Goal: Transaction & Acquisition: Purchase product/service

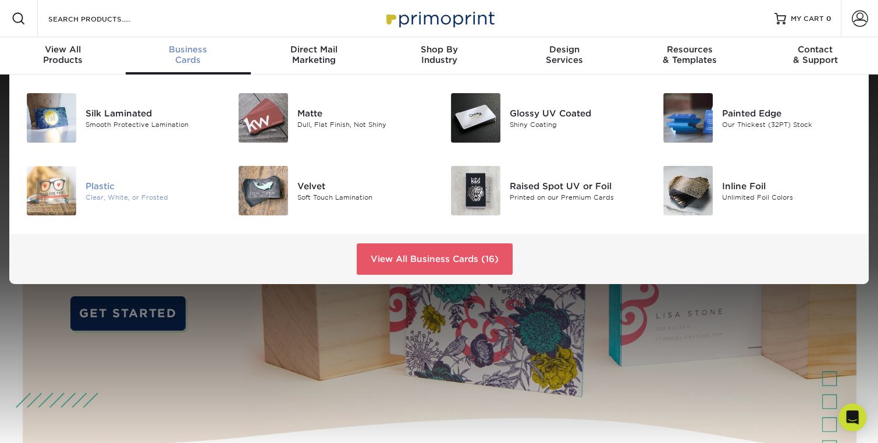
click at [100, 182] on div "Plastic" at bounding box center [152, 185] width 133 height 13
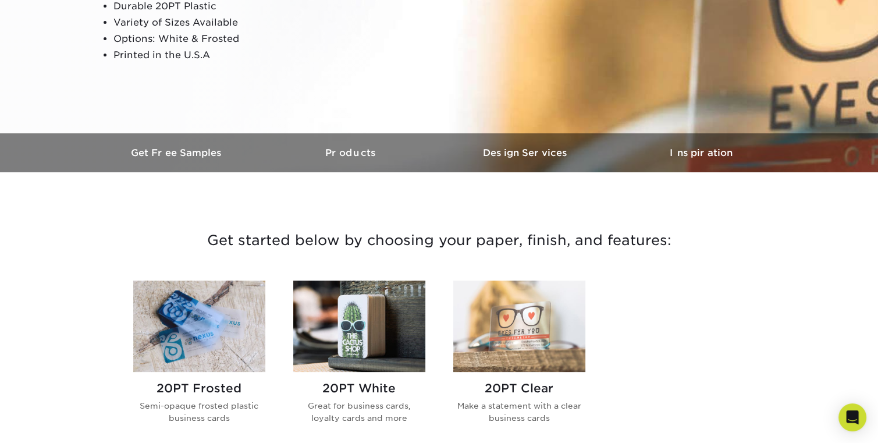
scroll to position [233, 0]
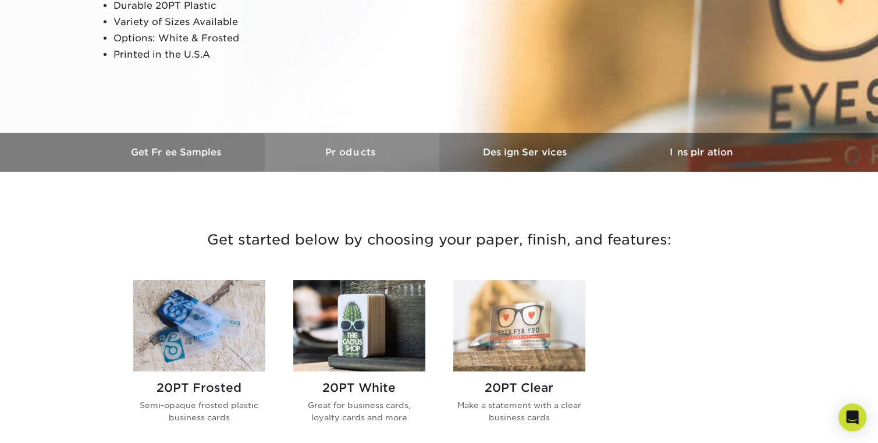
click at [355, 147] on link "Products" at bounding box center [352, 152] width 175 height 39
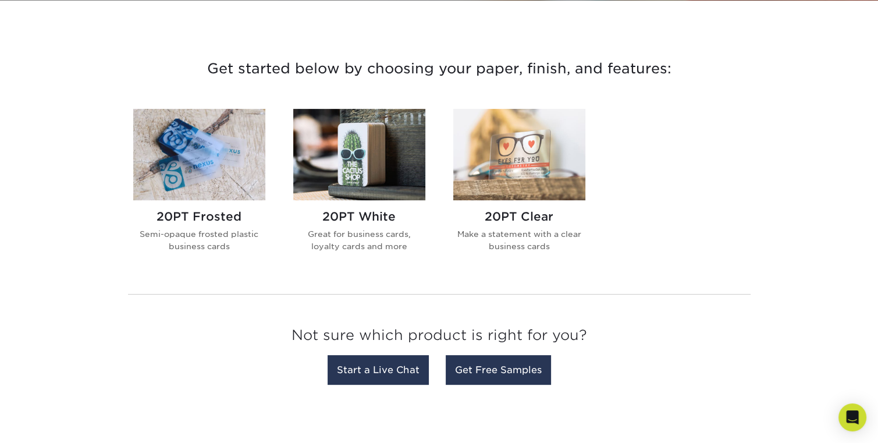
scroll to position [404, 0]
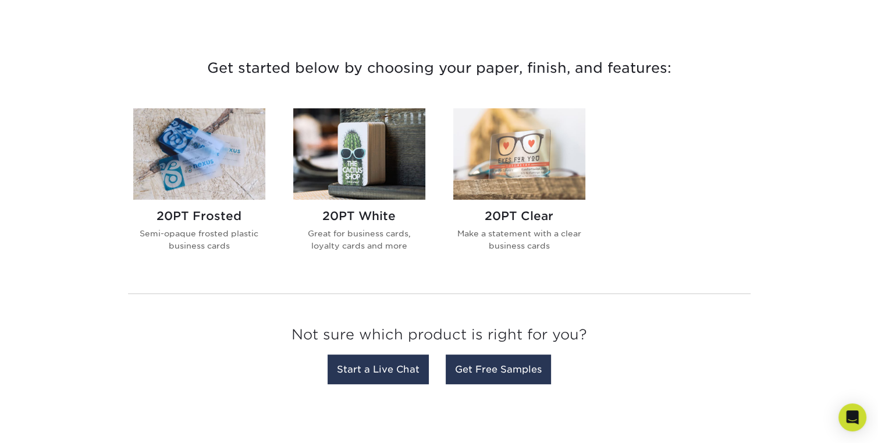
click at [370, 217] on h2 "20PT White" at bounding box center [359, 216] width 132 height 14
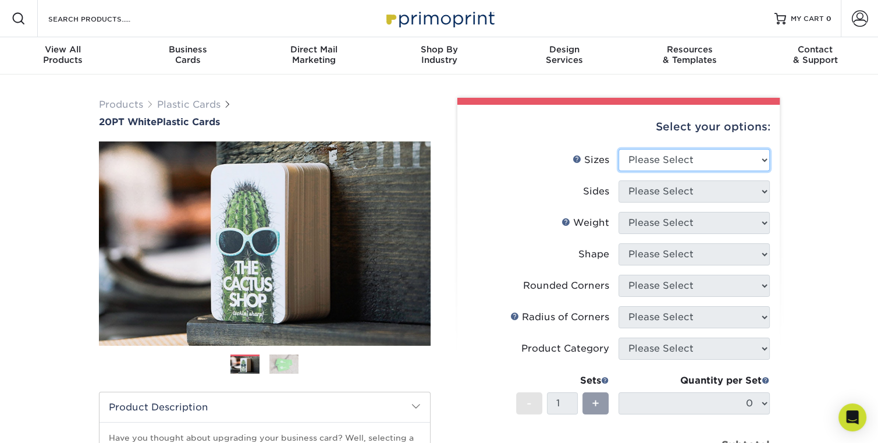
click at [697, 165] on select "Please Select 2" x 3.5" 2" x 8" 2.12" x 3.375" 2.5" x 2.5" 4.25" x 6"" at bounding box center [693, 160] width 151 height 22
select select "2.12x3.38"
click at [618, 149] on select "Please Select 2" x 3.5" 2" x 8" 2.12" x 3.375" 2.5" x 2.5" 4.25" x 6"" at bounding box center [693, 160] width 151 height 22
click at [665, 163] on select "Please Select 2" x 3.5" 2" x 8" 2.12" x 3.375" 2.5" x 2.5" 4.25" x 6"" at bounding box center [693, 160] width 151 height 22
click at [693, 159] on select "Please Select 2" x 3.5" 2" x 8" 2.12" x 3.375" 2.5" x 2.5" 4.25" x 6"" at bounding box center [693, 160] width 151 height 22
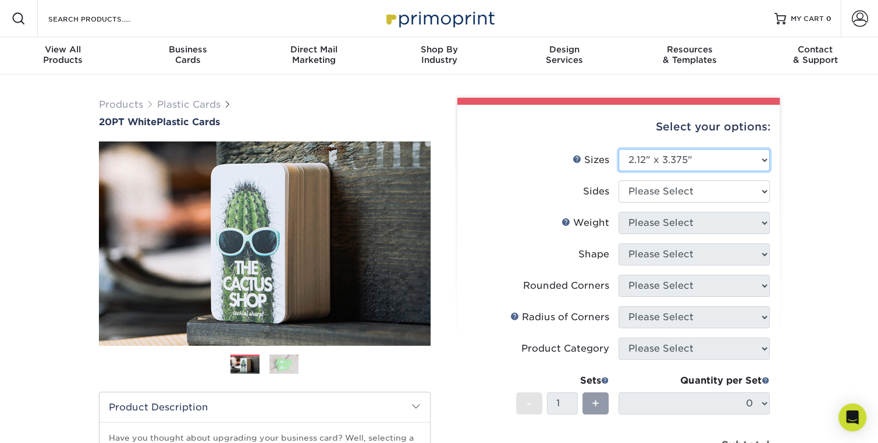
click at [618, 149] on select "Please Select 2" x 3.5" 2" x 8" 2.12" x 3.375" 2.5" x 2.5" 4.25" x 6"" at bounding box center [693, 160] width 151 height 22
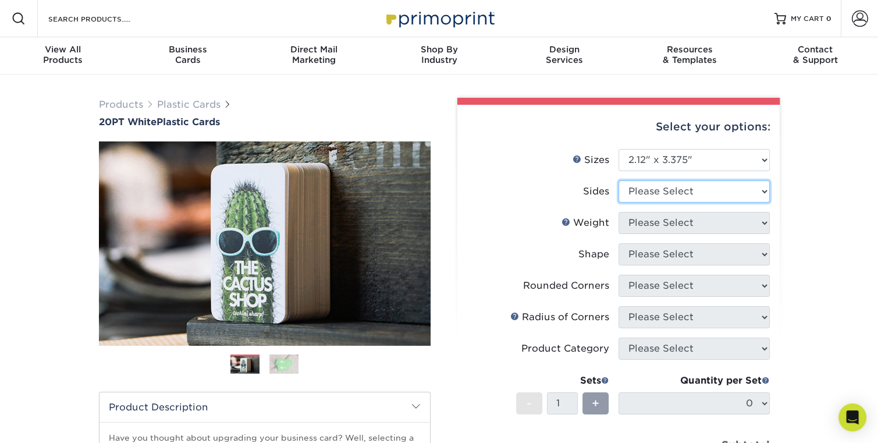
click at [704, 191] on select "Please Select Print Both Sides Print Front Only" at bounding box center [693, 191] width 151 height 22
select select "32d3c223-f82c-492b-b915-ba065a00862f"
click at [618, 180] on select "Please Select Print Both Sides Print Front Only" at bounding box center [693, 191] width 151 height 22
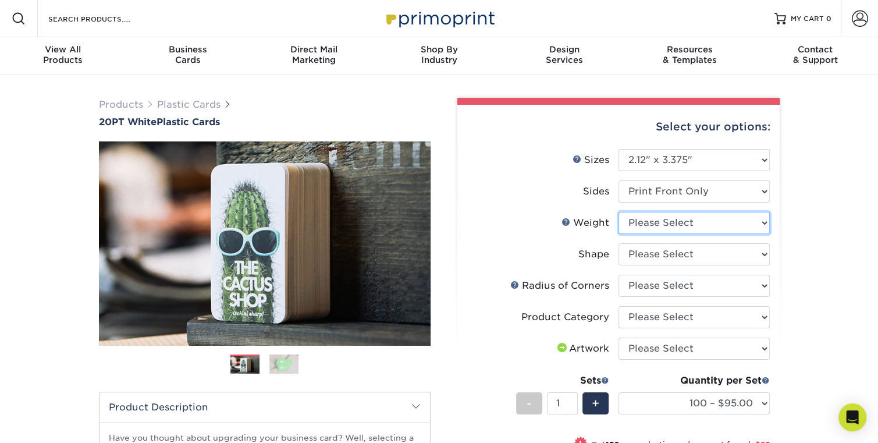
click at [700, 222] on select "Please Select 20PT White Plastic" at bounding box center [693, 223] width 151 height 22
select select "20PT White Plastic"
click at [618, 212] on select "Please Select 20PT White Plastic" at bounding box center [693, 223] width 151 height 22
select select "-1"
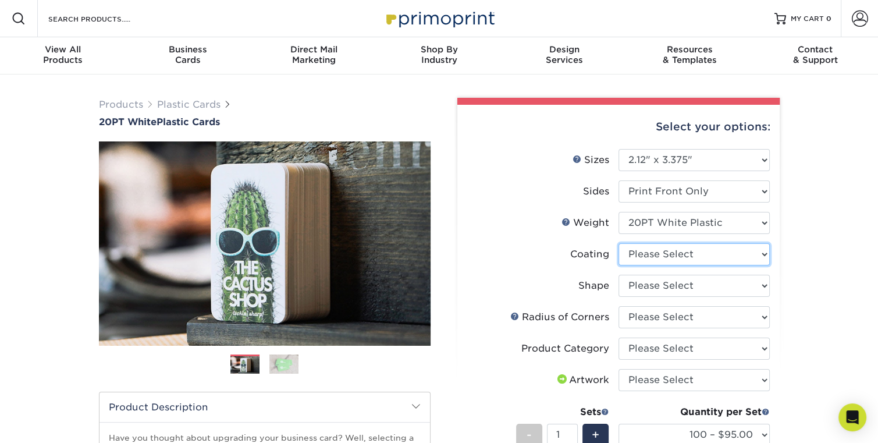
click at [704, 255] on select at bounding box center [693, 254] width 151 height 22
select select "3e7618de-abca-4bda-9f97-8b9129e913d8"
click at [618, 243] on select at bounding box center [693, 254] width 151 height 22
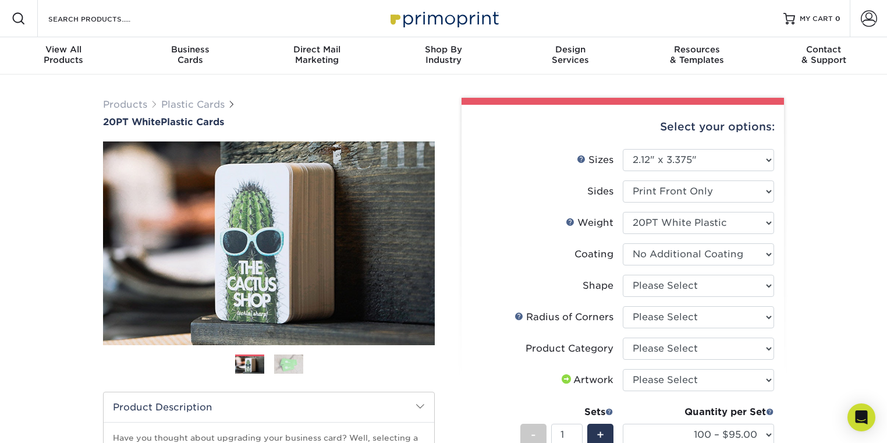
select select "-1"
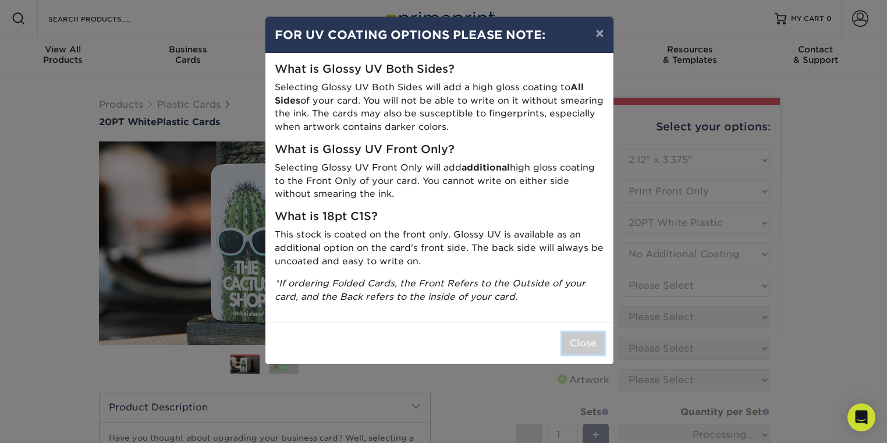
click at [575, 344] on button "Close" at bounding box center [583, 343] width 42 height 22
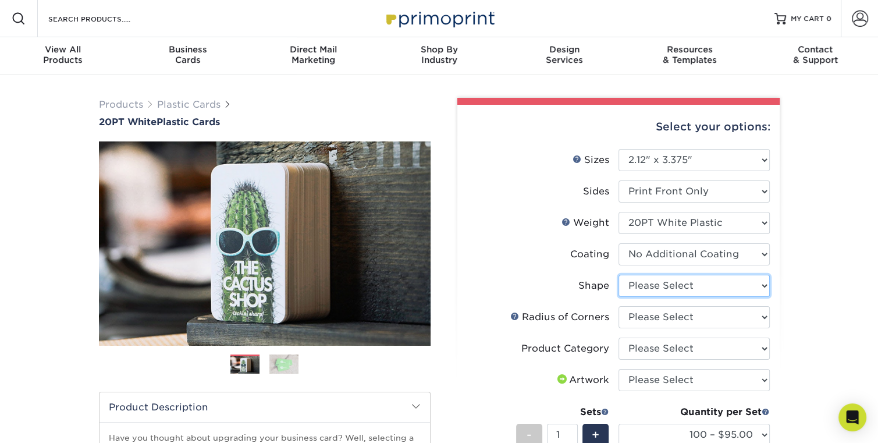
click at [658, 285] on select "Please Select Standard" at bounding box center [693, 286] width 151 height 22
select select "standard"
click at [618, 275] on select "Please Select Standard" at bounding box center [693, 286] width 151 height 22
select select "-1"
click at [663, 322] on select "Please Select Rounded 1/8" Rounded 1/4"" at bounding box center [693, 317] width 151 height 22
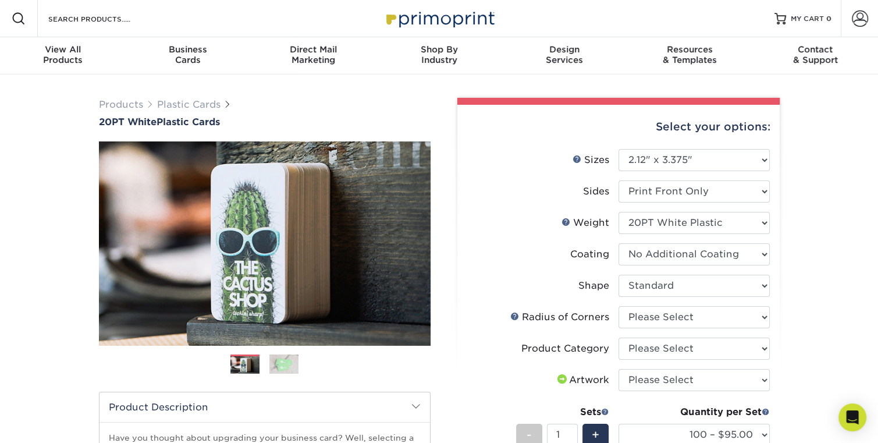
click at [805, 315] on div "Products Plastic Cards 20PT White Plastic Cards Previous Next and" at bounding box center [439, 393] width 878 height 638
click at [513, 315] on link at bounding box center [514, 315] width 9 height 9
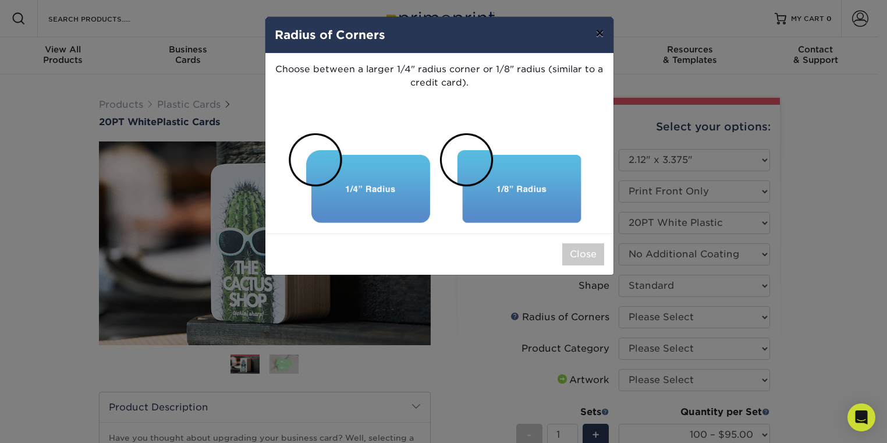
click at [596, 37] on button "×" at bounding box center [599, 33] width 27 height 33
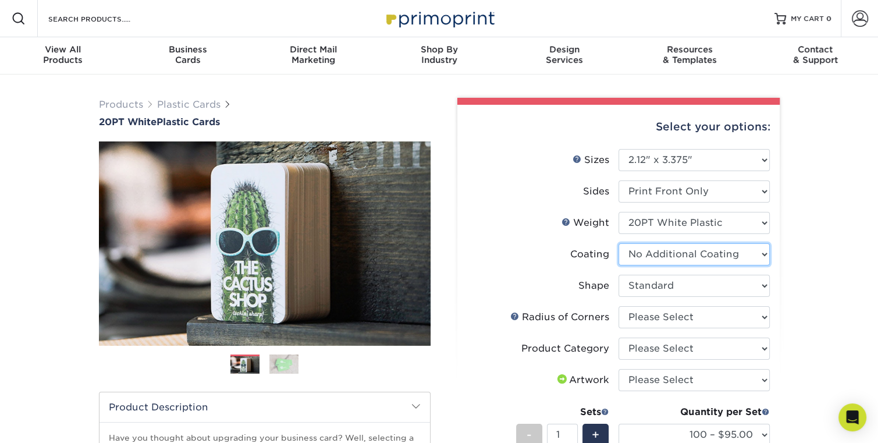
click at [690, 259] on select at bounding box center [693, 254] width 151 height 22
click at [798, 261] on div "Products Plastic Cards 20PT White Plastic Cards Previous Next and" at bounding box center [439, 393] width 878 height 638
click at [705, 287] on select "Please Select Standard" at bounding box center [693, 286] width 151 height 22
drag, startPoint x: 817, startPoint y: 294, endPoint x: 810, endPoint y: 298, distance: 8.6
click at [817, 295] on div "Products Plastic Cards 20PT White Plastic Cards Previous Next and" at bounding box center [439, 393] width 878 height 638
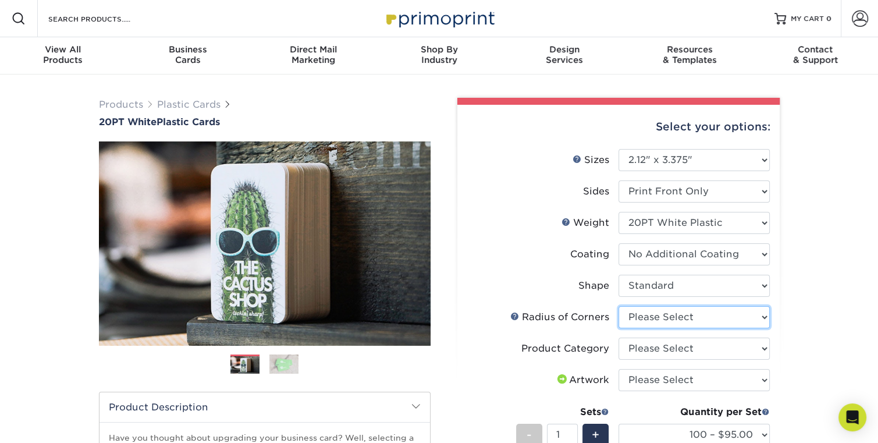
click at [724, 315] on select "Please Select Rounded 1/8" Rounded 1/4"" at bounding box center [693, 317] width 151 height 22
select select "589680c7-ee9a-431b-9d12-d7aeb1386a97"
click at [618, 306] on select "Please Select Rounded 1/8" Rounded 1/4"" at bounding box center [693, 317] width 151 height 22
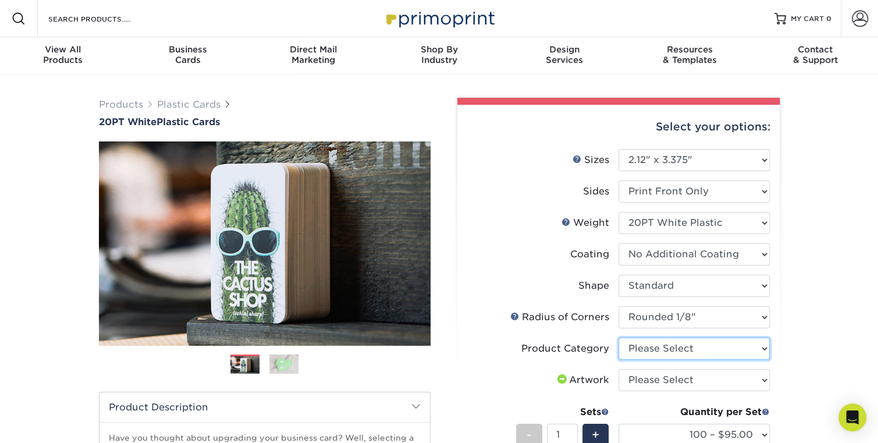
click at [684, 347] on select "Please Select Business Cards" at bounding box center [693, 348] width 151 height 22
select select "3b5148f1-0588-4f88-a218-97bcfdce65c1"
click at [618, 337] on select "Please Select Business Cards" at bounding box center [693, 348] width 151 height 22
click at [672, 385] on select "Please Select I will upload files I need a design - $100" at bounding box center [693, 380] width 151 height 22
select select "upload"
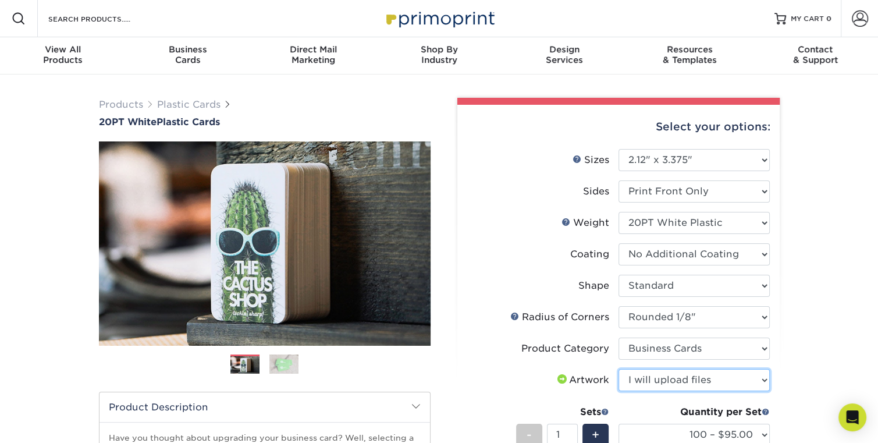
click at [618, 369] on select "Please Select I will upload files I need a design - $100" at bounding box center [693, 380] width 151 height 22
click at [786, 372] on div "Select your options: Sizes Help Sizes Please Select 2" x 3.5" 2" x 8" - 1" at bounding box center [613, 389] width 349 height 582
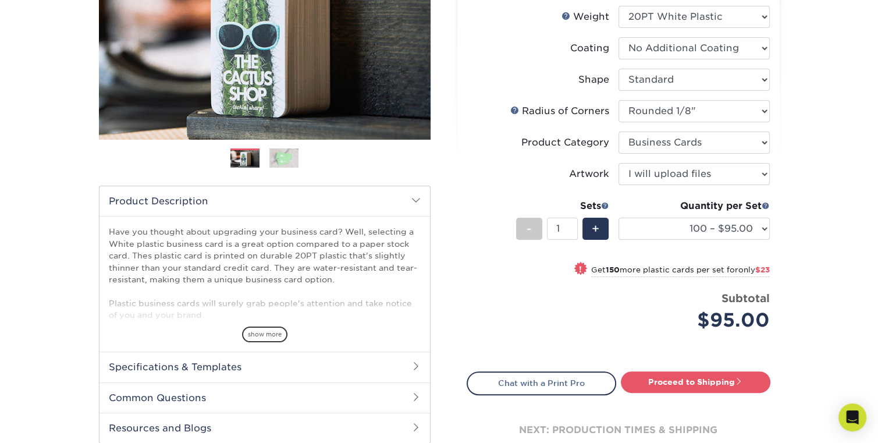
scroll to position [233, 0]
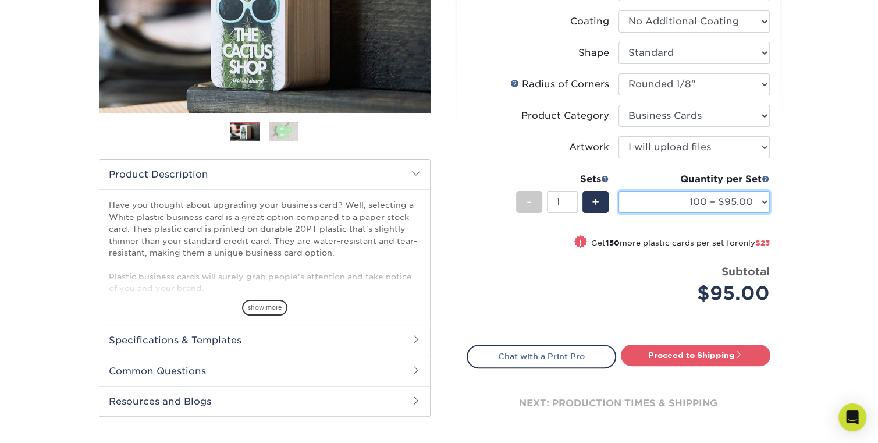
click at [682, 204] on select "100 – $95.00 250 – $118.00 500 – $143.00 1000 – $172.00 2500 – $400.00 5000 – $…" at bounding box center [693, 202] width 151 height 22
select select "500 – $143.00"
click at [618, 191] on select "100 – $95.00 250 – $118.00 500 – $143.00 1000 – $172.00 2500 – $400.00 5000 – $…" at bounding box center [693, 202] width 151 height 22
click at [826, 327] on div "Products Plastic Cards 20PT White Plastic Cards Previous Next and" at bounding box center [439, 161] width 878 height 638
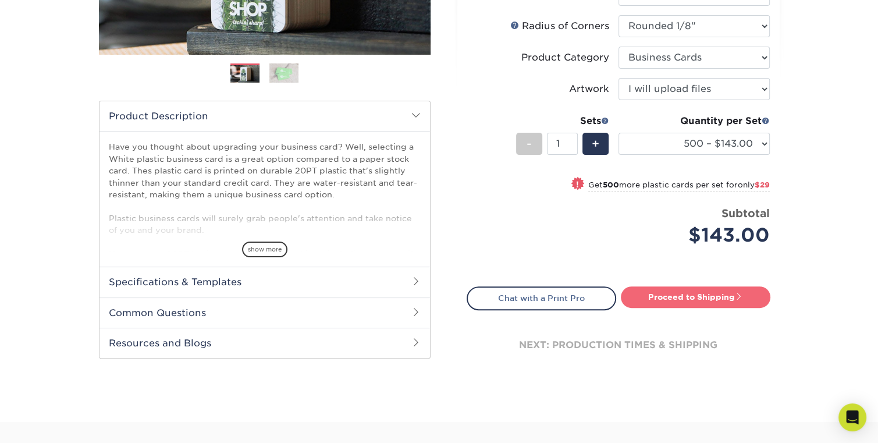
click at [705, 298] on link "Proceed to Shipping" at bounding box center [696, 296] width 150 height 21
type input "Set 1"
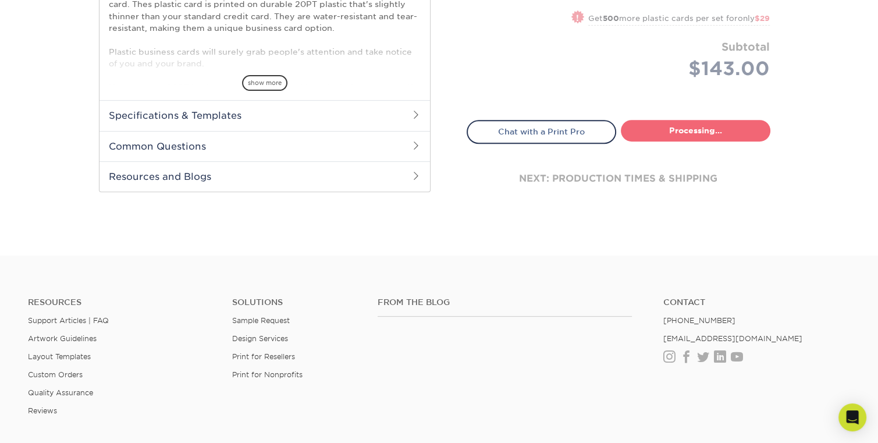
select select "383ae334-2158-4155-9c0e-d8a465158c1a"
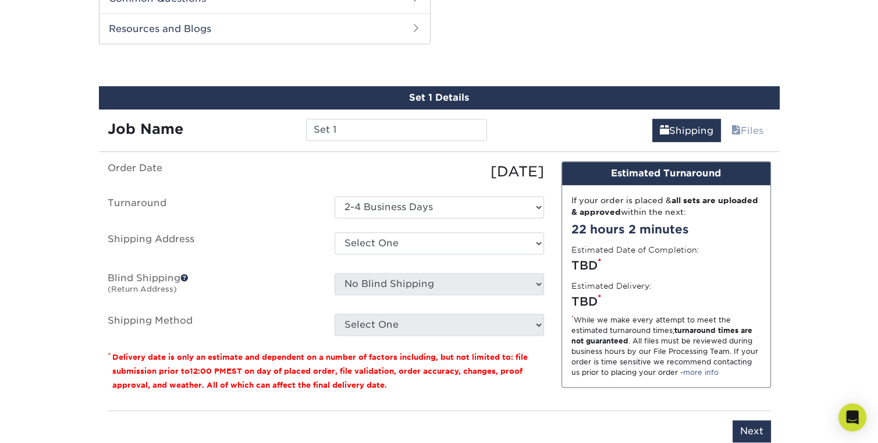
scroll to position [609, 0]
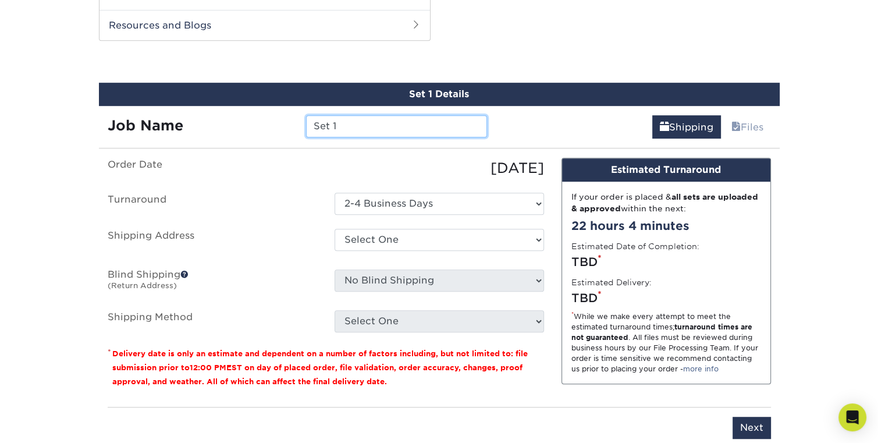
click at [358, 130] on input "Set 1" at bounding box center [396, 126] width 181 height 22
drag, startPoint x: 371, startPoint y: 129, endPoint x: 283, endPoint y: 129, distance: 87.9
click at [283, 129] on div "Job Name Set 1" at bounding box center [297, 126] width 397 height 22
type input "l"
type input "Loyalty 2025-2026"
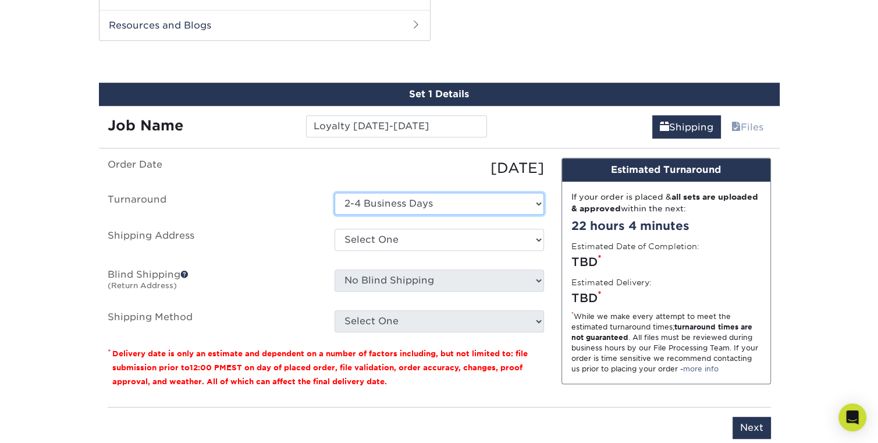
click at [400, 209] on select "Select One 2-4 Business Days" at bounding box center [439, 204] width 209 height 22
click at [399, 209] on select "Select One 2-4 Business Days" at bounding box center [439, 204] width 209 height 22
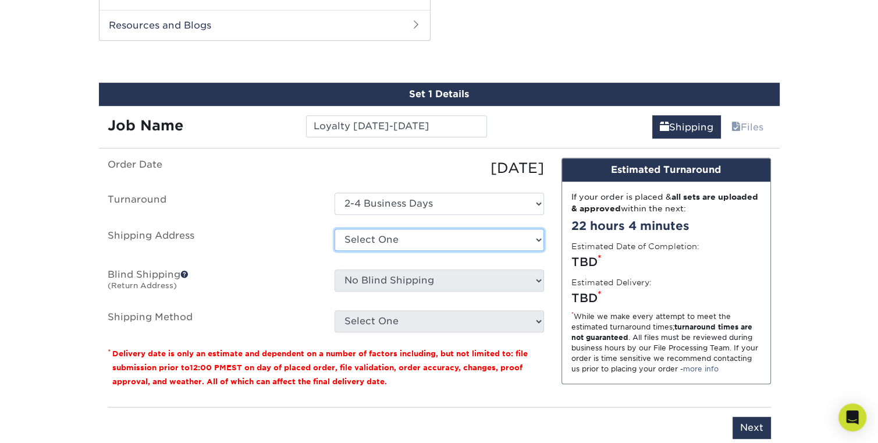
click at [403, 239] on select "Select One + Add New Address - Login" at bounding box center [439, 240] width 209 height 22
click at [335, 251] on select "Select One + Add New Address - Login" at bounding box center [439, 240] width 209 height 22
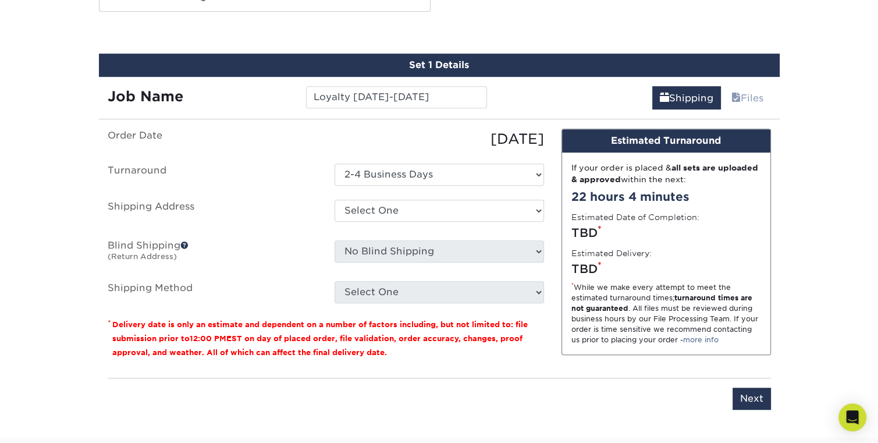
scroll to position [640, 0]
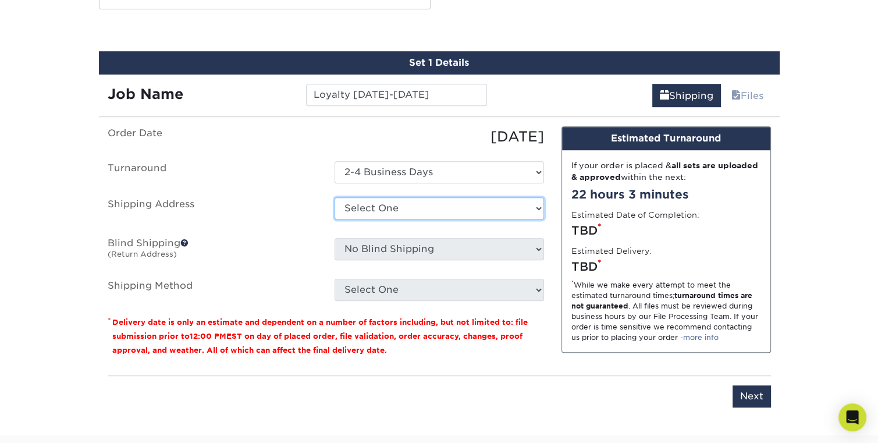
click at [388, 208] on select "Select One + Add New Address - Login" at bounding box center [439, 208] width 209 height 22
click at [335, 219] on select "Select One + Add New Address - Login" at bounding box center [439, 208] width 209 height 22
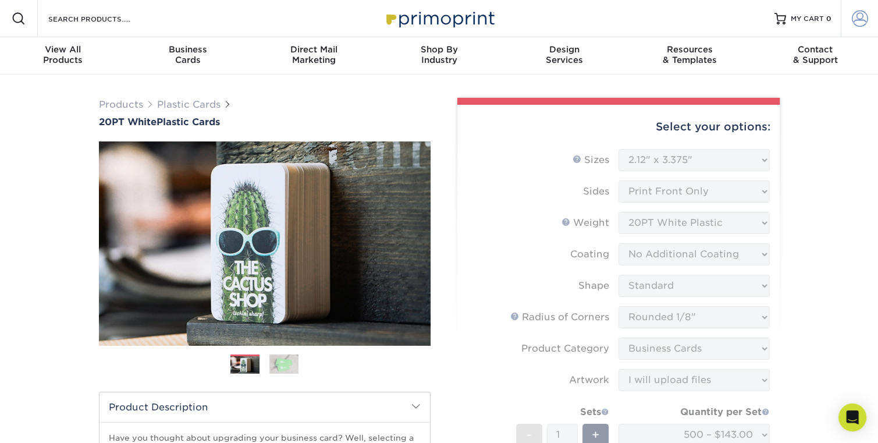
click at [858, 19] on span at bounding box center [860, 18] width 16 height 16
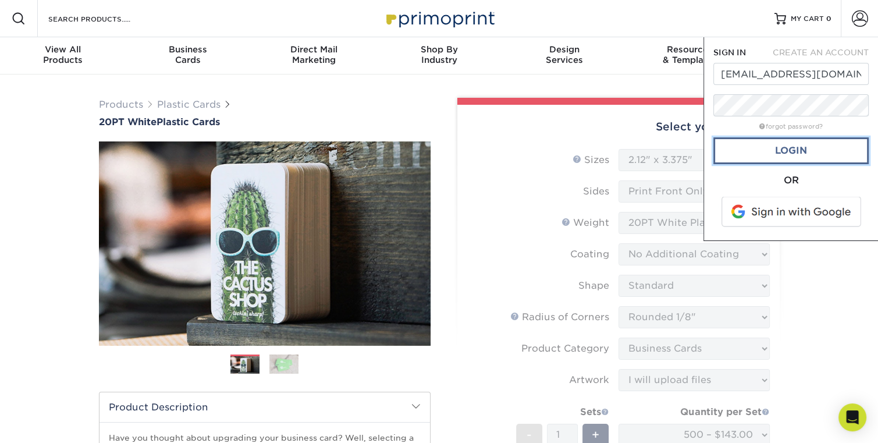
click at [804, 155] on link "Login" at bounding box center [790, 150] width 155 height 27
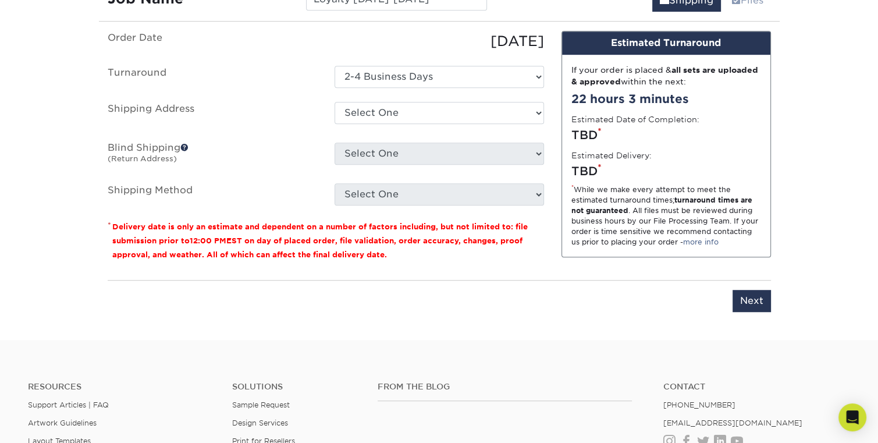
scroll to position [756, 0]
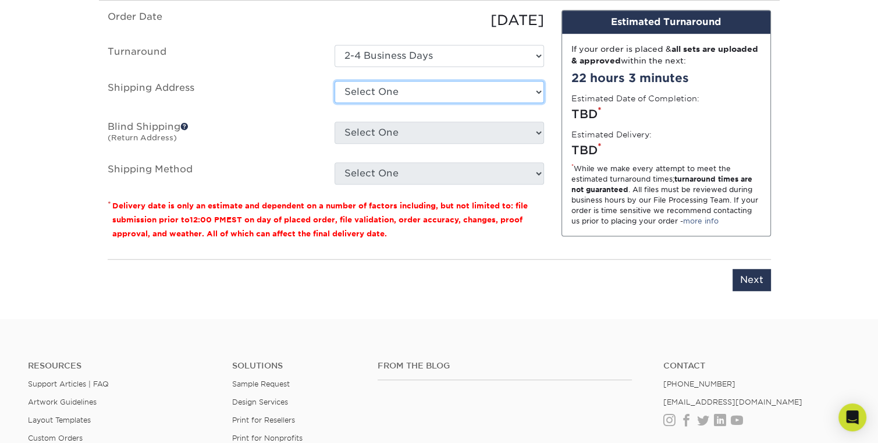
click at [396, 88] on select "Select One 61 Jean St., Thunder Bay, ON + Add New Address" at bounding box center [439, 92] width 209 height 22
select select "237528"
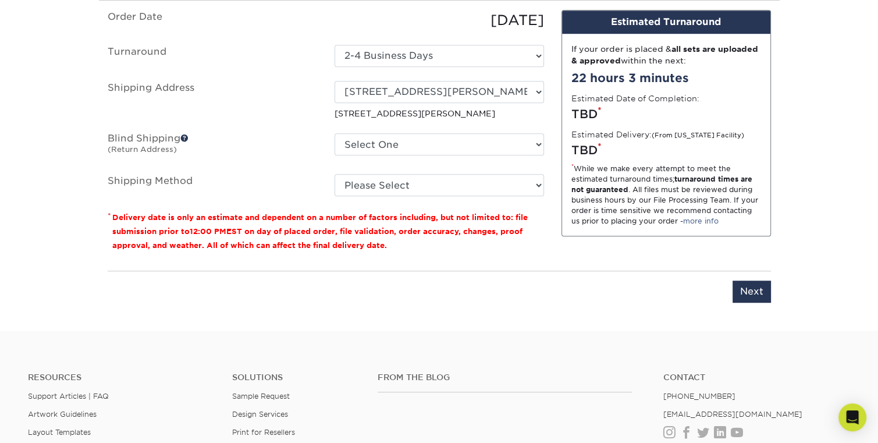
click at [185, 136] on span at bounding box center [184, 138] width 8 height 8
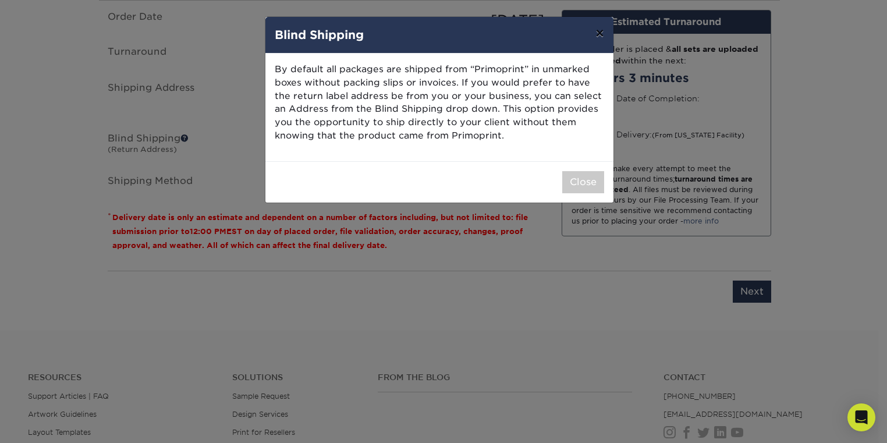
click at [604, 33] on button "×" at bounding box center [599, 33] width 27 height 33
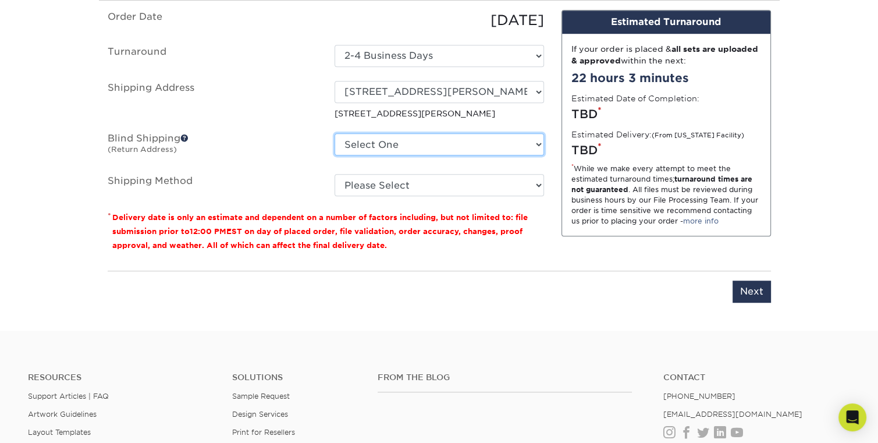
click at [421, 144] on select "Select One 61 Jean St., Thunder Bay, ON + Add New Address" at bounding box center [439, 144] width 209 height 22
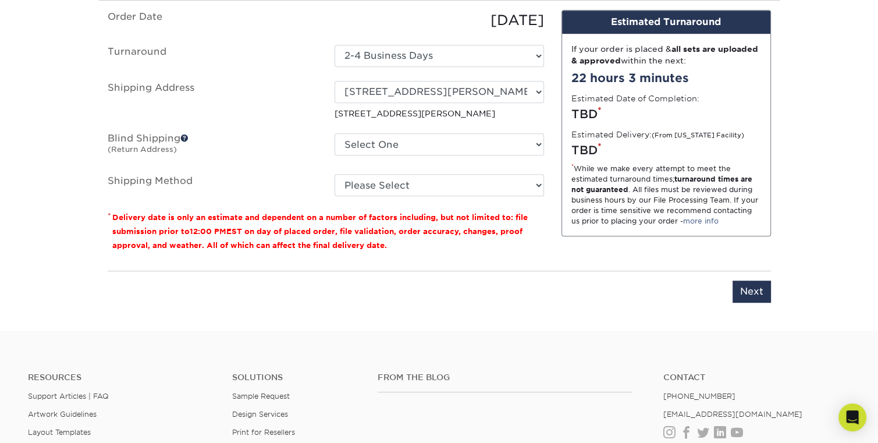
click at [298, 150] on label "Blind Shipping (Return Address)" at bounding box center [212, 146] width 227 height 27
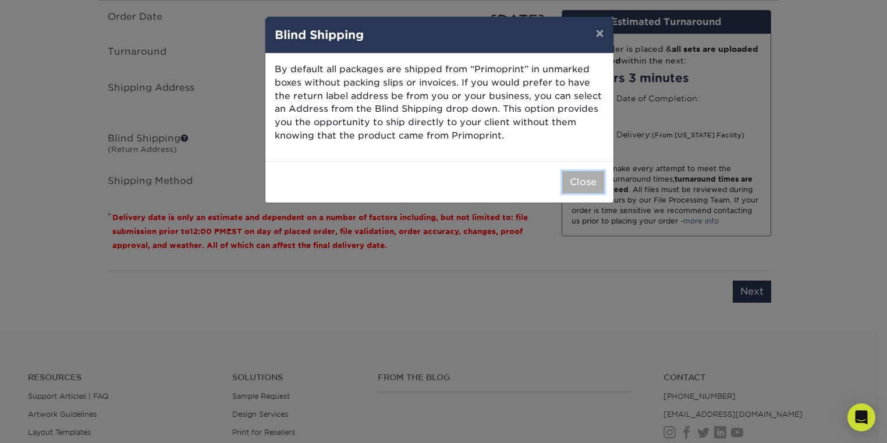
click at [592, 174] on button "Close" at bounding box center [583, 182] width 42 height 22
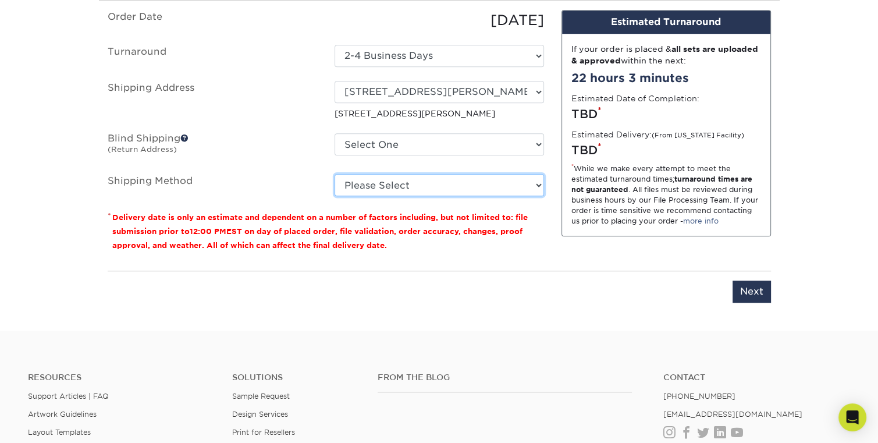
click at [397, 190] on select "Please Select Worldwide Expedited (+$53.87) Standard (+$59.85) Saver (+$71.88)" at bounding box center [439, 185] width 209 height 22
select select "08"
click at [335, 174] on select "Please Select Worldwide Expedited (+$53.87) Standard (+$59.85) Saver (+$71.88)" at bounding box center [439, 185] width 209 height 22
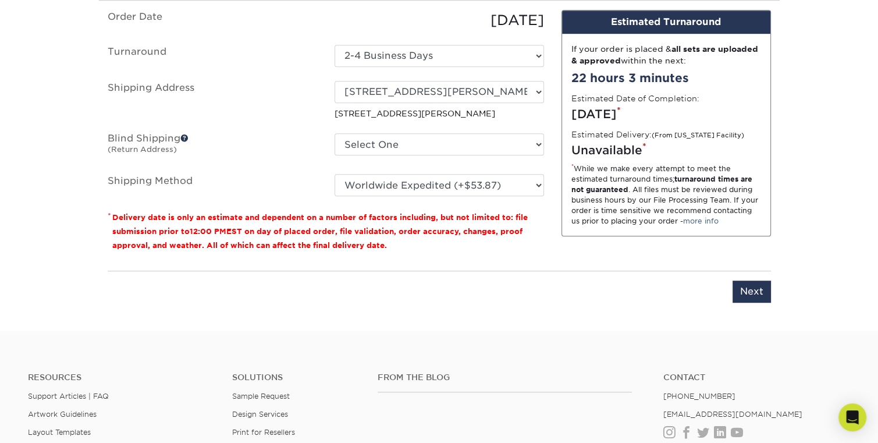
drag, startPoint x: 472, startPoint y: 249, endPoint x: 538, endPoint y: 257, distance: 66.2
click at [472, 249] on p "* Delivery date is only an estimate and dependent on a number of factors includ…" at bounding box center [326, 231] width 436 height 42
click at [754, 290] on input "Next" at bounding box center [751, 291] width 38 height 22
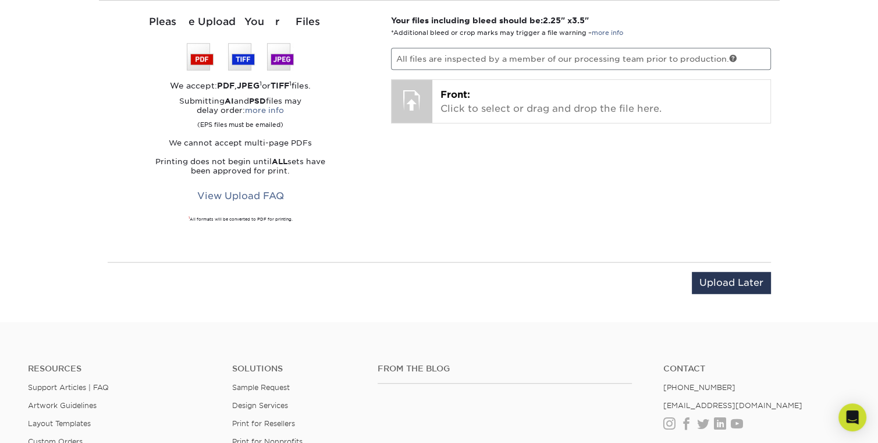
click at [497, 56] on p "All files are inspected by a member of our processing team prior to production." at bounding box center [581, 59] width 380 height 22
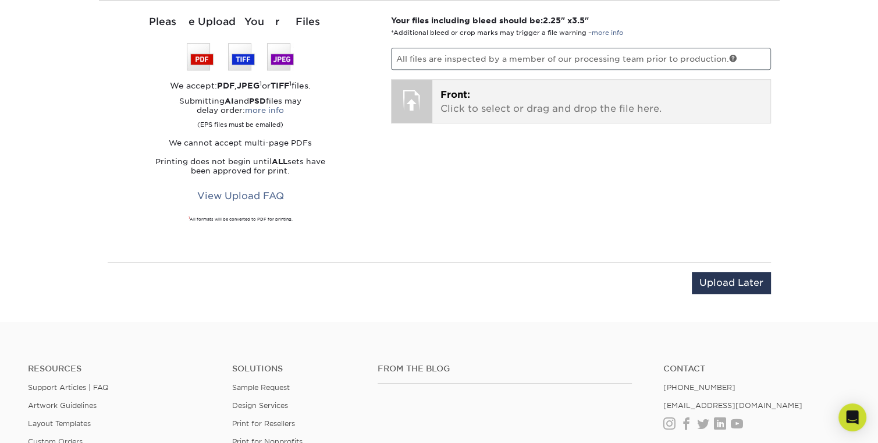
click at [517, 101] on p "Front: Click to select or drag and drop the file here." at bounding box center [601, 102] width 322 height 28
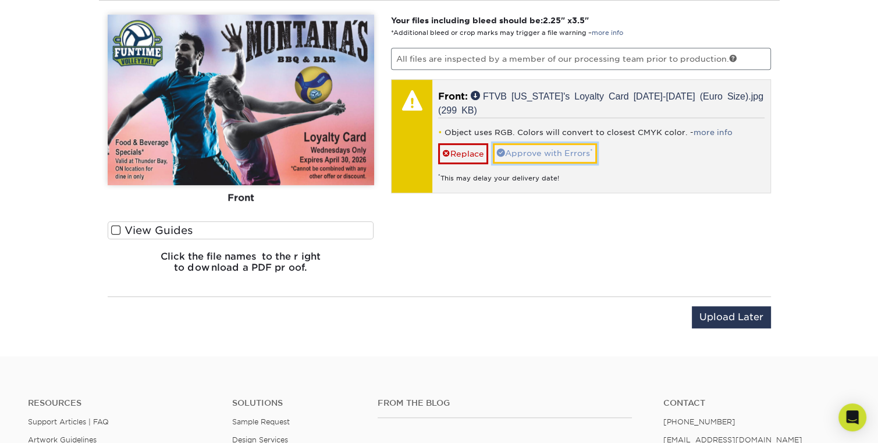
click at [550, 151] on link "Approve with Errors *" at bounding box center [545, 153] width 104 height 20
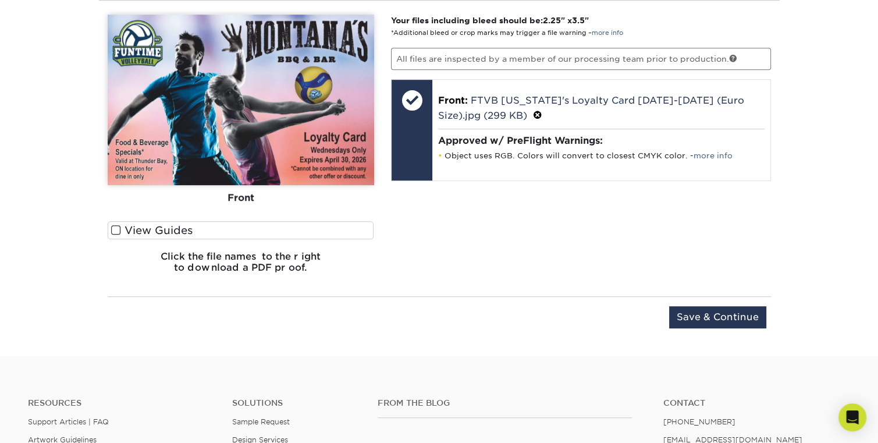
click at [114, 229] on span at bounding box center [116, 230] width 10 height 11
click at [0, 0] on input "View Guides" at bounding box center [0, 0] width 0 height 0
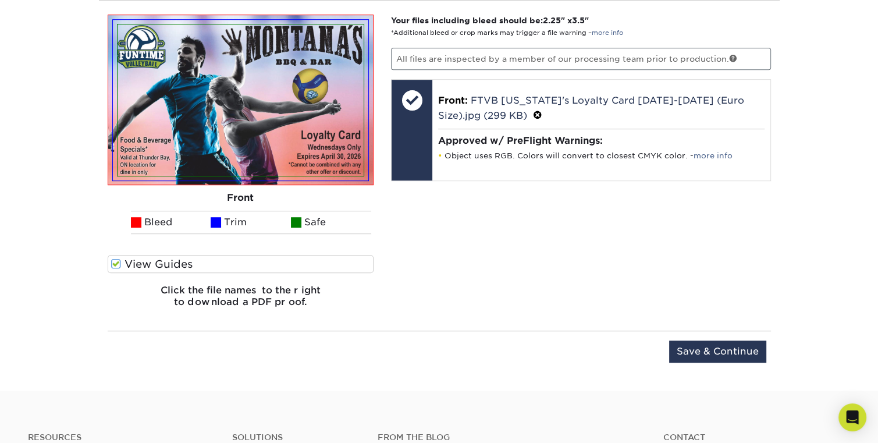
click at [114, 229] on ul "Bleed Trim Safe" at bounding box center [241, 222] width 266 height 23
click at [116, 260] on span at bounding box center [116, 263] width 10 height 11
click at [0, 0] on input "View Guides" at bounding box center [0, 0] width 0 height 0
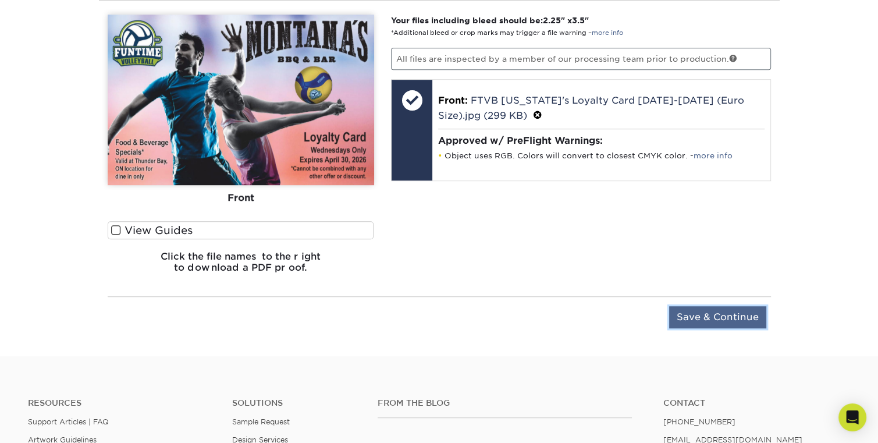
click at [701, 314] on input "Save & Continue" at bounding box center [717, 317] width 97 height 22
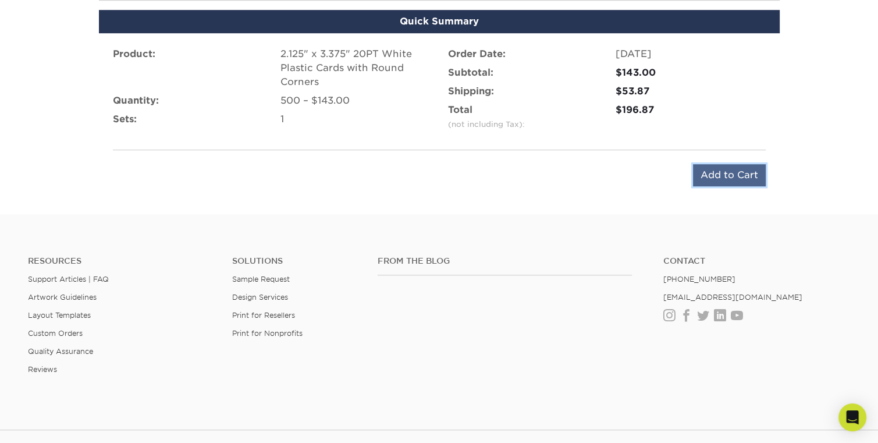
click at [733, 172] on input "Add to Cart" at bounding box center [729, 175] width 73 height 22
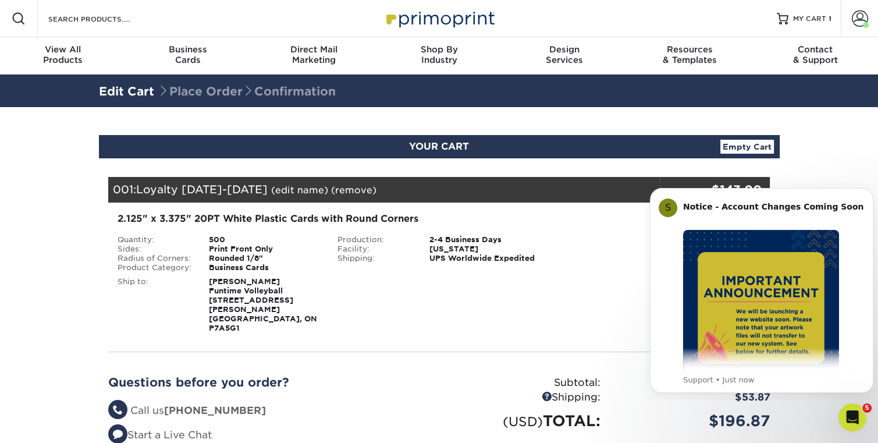
click at [613, 287] on div "Shipping: $53.87 Discount: - $0.00 Files Shipping" at bounding box center [659, 272] width 221 height 121
click at [554, 288] on div "Shipping: $53.87 Discount: - $0.00 Files Shipping" at bounding box center [659, 272] width 221 height 121
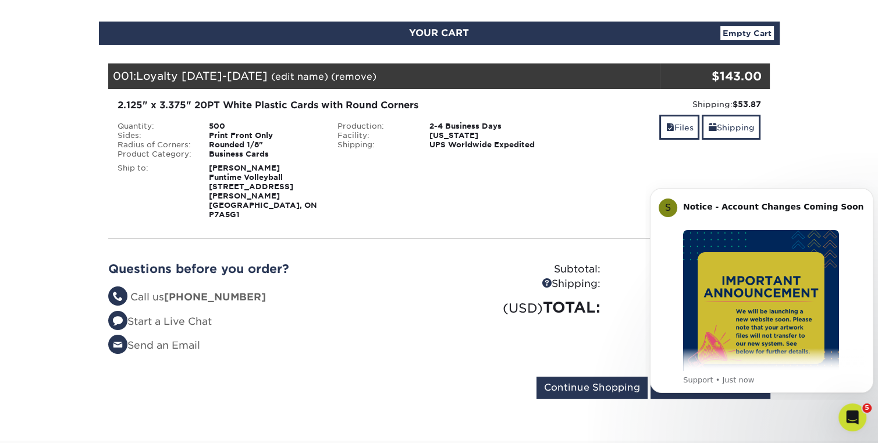
scroll to position [116, 0]
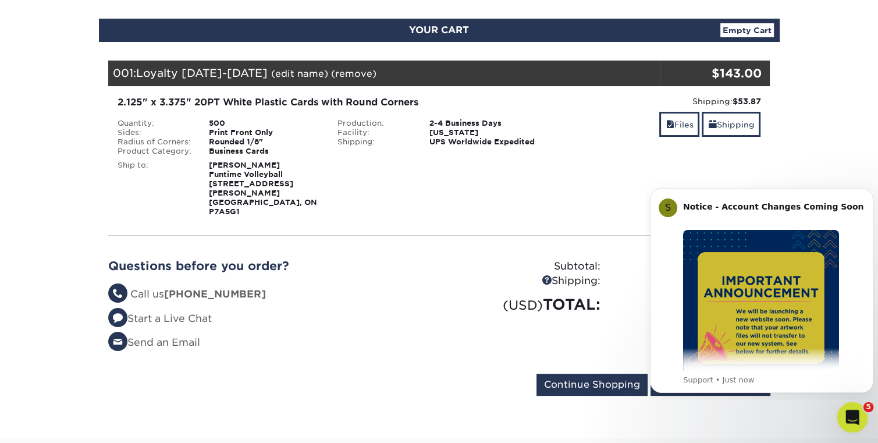
click at [848, 413] on icon "Open Intercom Messenger" at bounding box center [850, 415] width 19 height 19
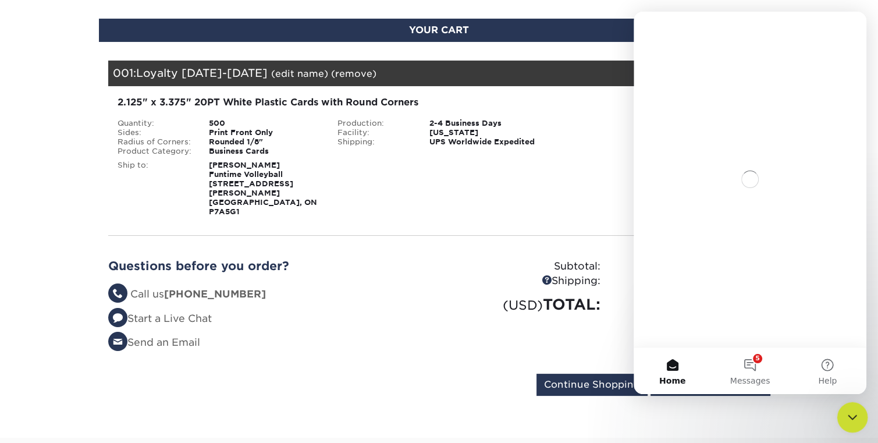
scroll to position [0, 0]
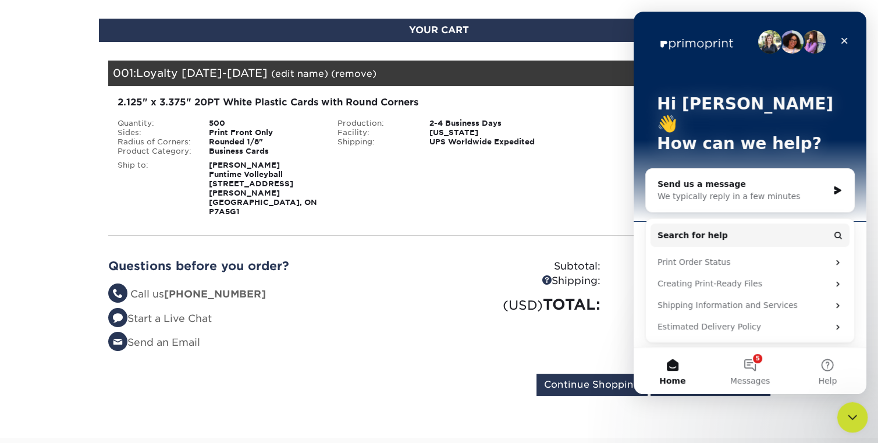
click at [841, 410] on div "Close Intercom Messenger" at bounding box center [851, 415] width 28 height 28
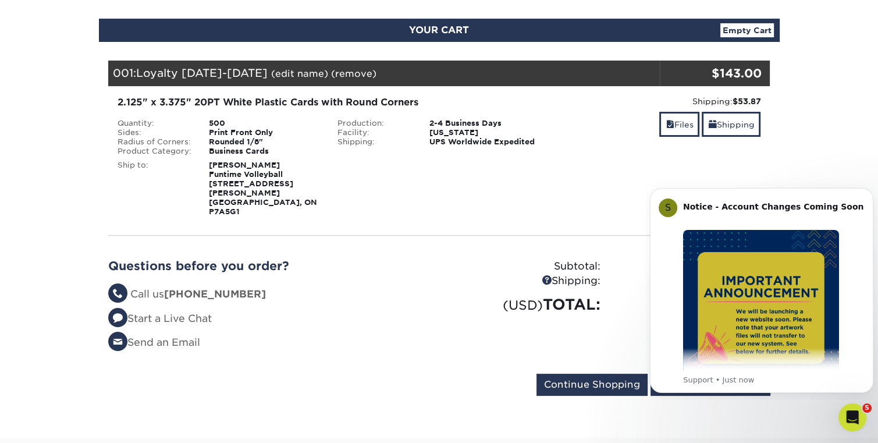
click at [866, 192] on button "Dismiss notification" at bounding box center [870, 191] width 12 height 12
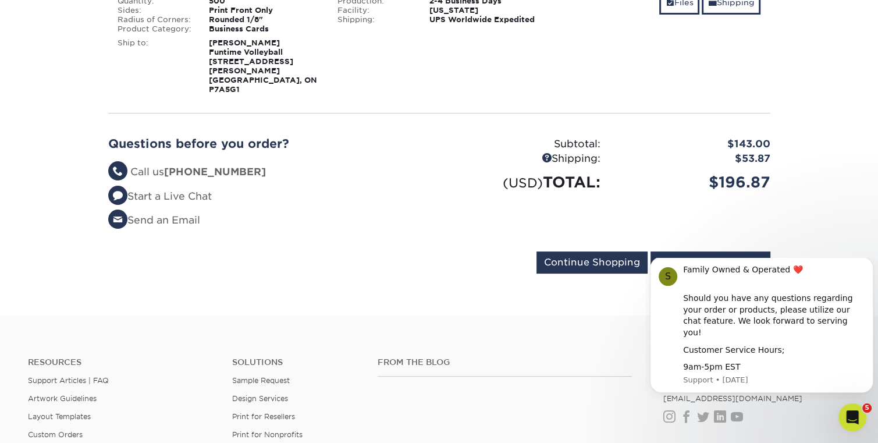
scroll to position [291, 0]
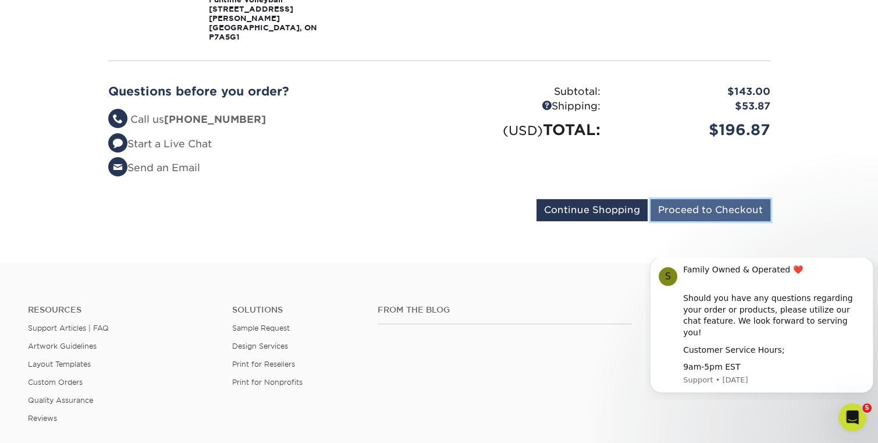
click at [719, 199] on input "Proceed to Checkout" at bounding box center [710, 210] width 120 height 22
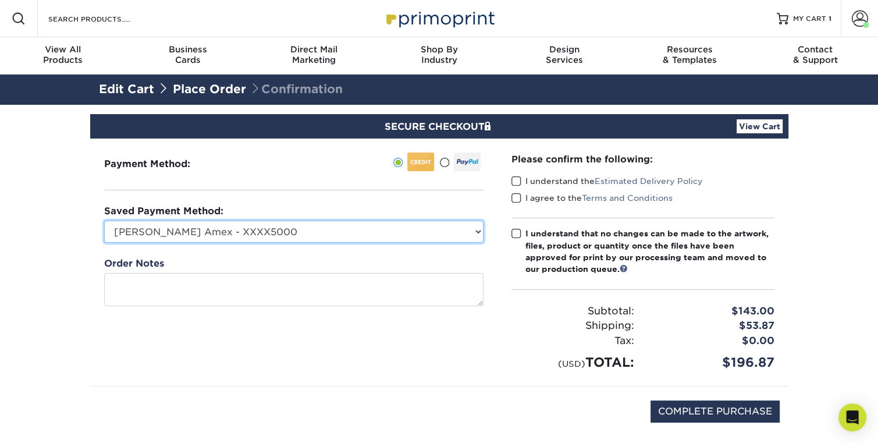
click at [285, 230] on select "[PERSON_NAME] Amex - XXXX5000 MasterCard - XXXX7013 New Credit Card" at bounding box center [293, 232] width 379 height 22
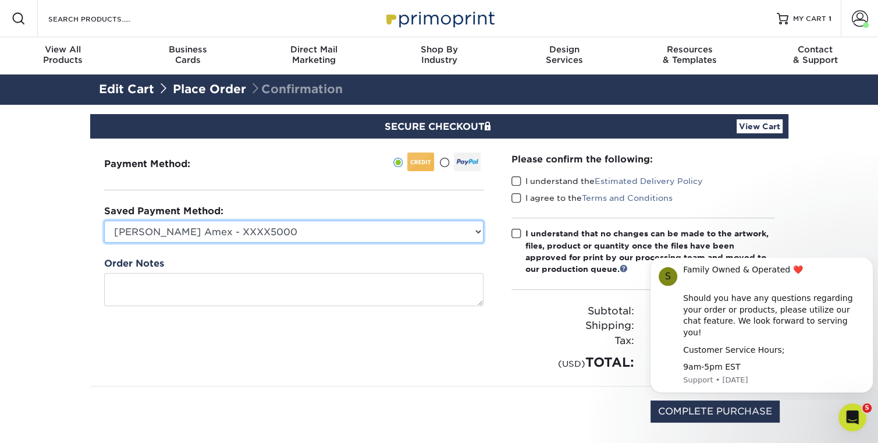
select select
click at [104, 221] on select "[PERSON_NAME] Amex - XXXX5000 MasterCard - XXXX7013 New Credit Card" at bounding box center [293, 232] width 379 height 22
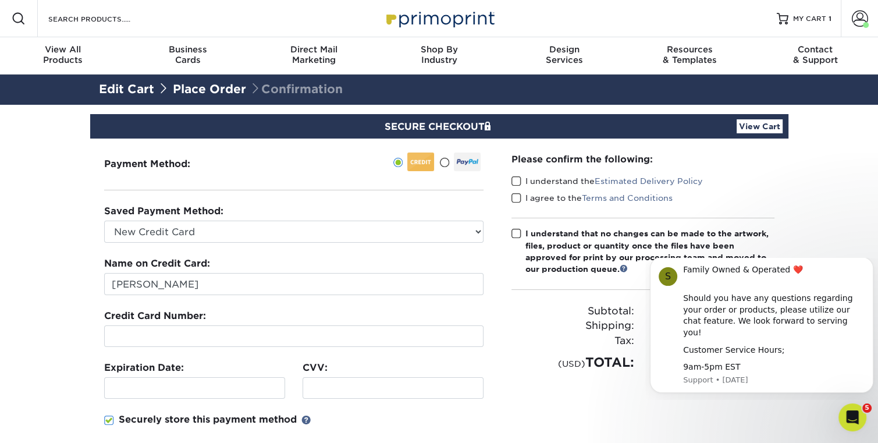
click at [63, 293] on section "SECURE CHECKOUT View Cart Payment Method: Saved Payment Method:" at bounding box center [439, 362] width 878 height 514
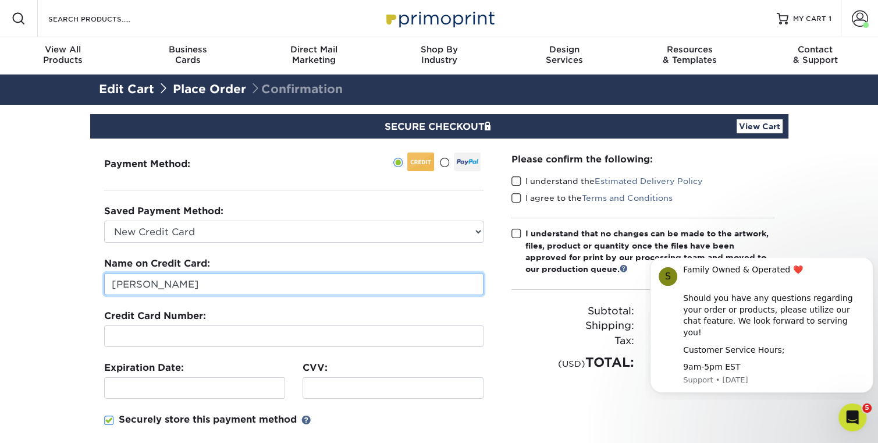
click at [153, 283] on input "[PERSON_NAME]" at bounding box center [293, 284] width 379 height 22
type input "[PERSON_NAME]"
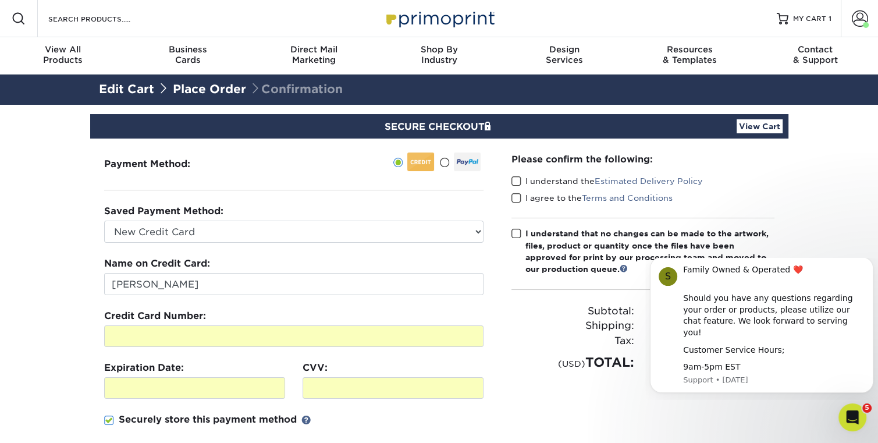
click at [66, 385] on section "SECURE CHECKOUT View Cart Payment Method: Saved Payment Method:" at bounding box center [439, 362] width 878 height 514
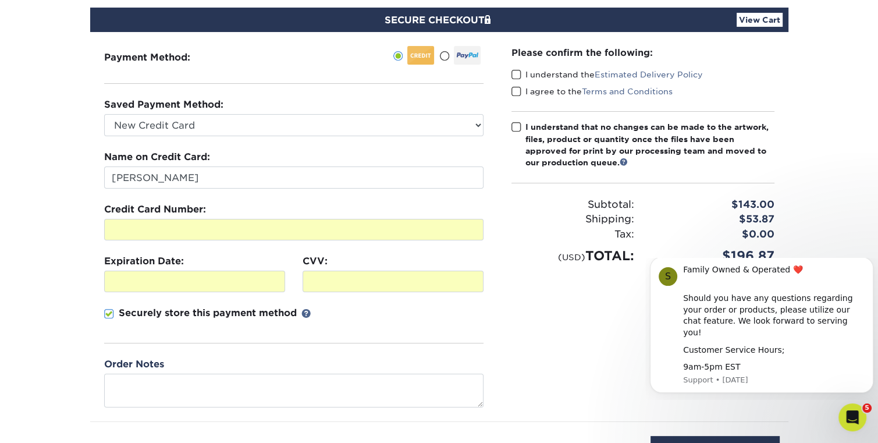
scroll to position [116, 0]
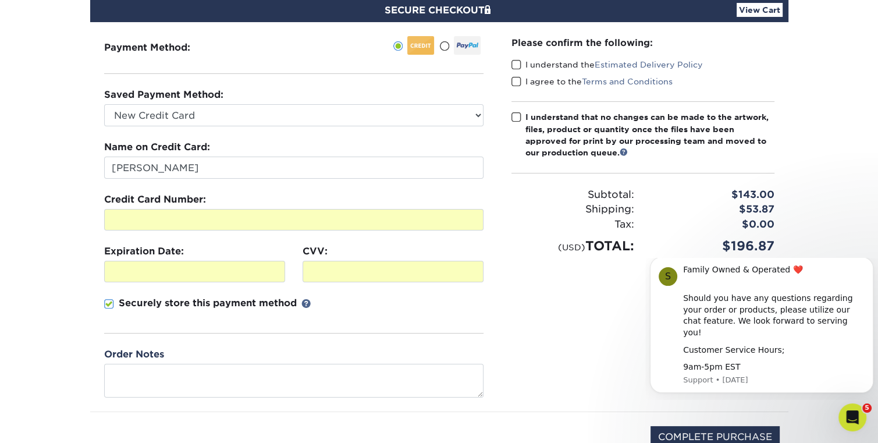
click at [515, 297] on div "Please confirm the following: I understand the Estimated Delivery Policy I agre…" at bounding box center [642, 216] width 291 height 389
click at [869, 262] on icon "Dismiss notification" at bounding box center [869, 260] width 4 height 4
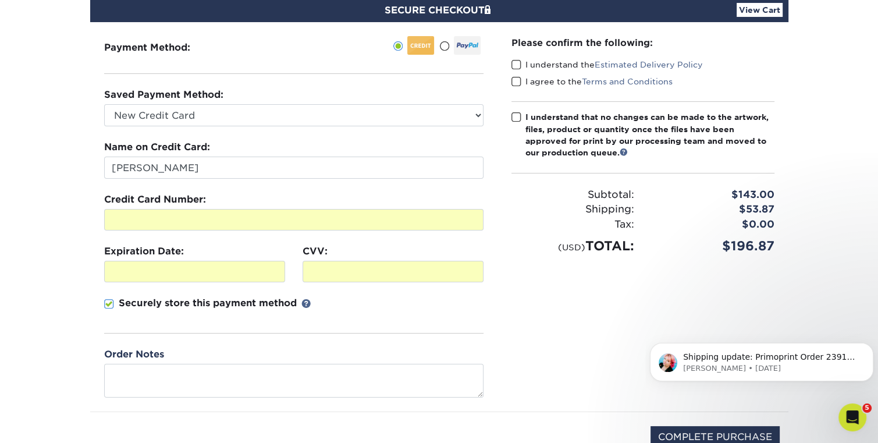
click at [535, 325] on div "Please confirm the following: I understand the Estimated Delivery Policy I agre…" at bounding box center [642, 216] width 291 height 389
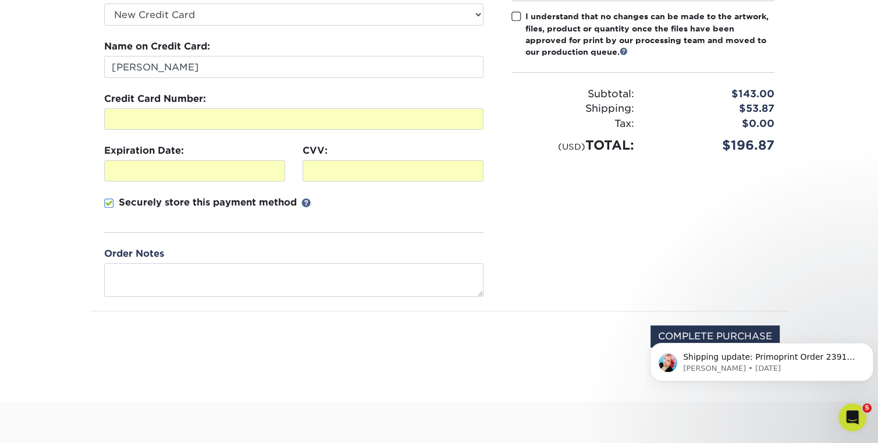
scroll to position [291, 0]
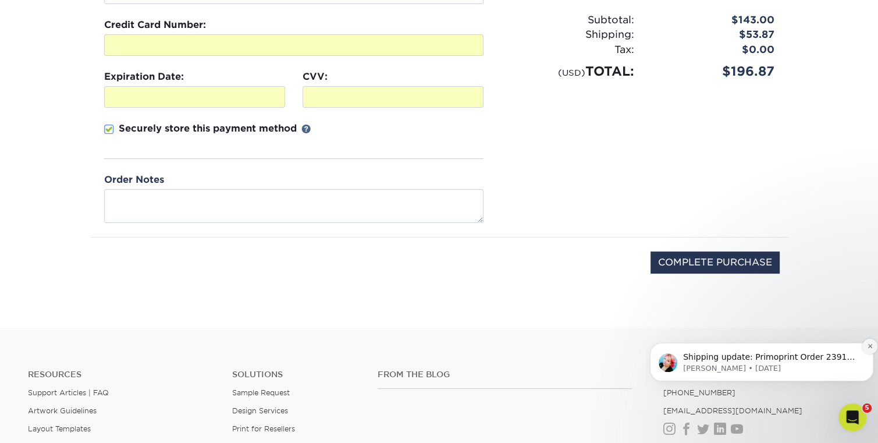
click at [870, 347] on icon "Dismiss notification" at bounding box center [869, 346] width 4 height 4
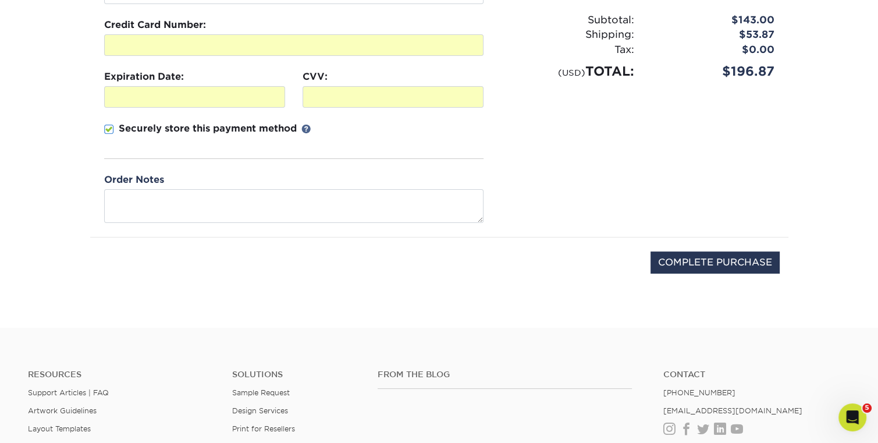
click at [581, 228] on div "Please confirm the following: I understand the Estimated Delivery Policy I agre…" at bounding box center [642, 42] width 291 height 389
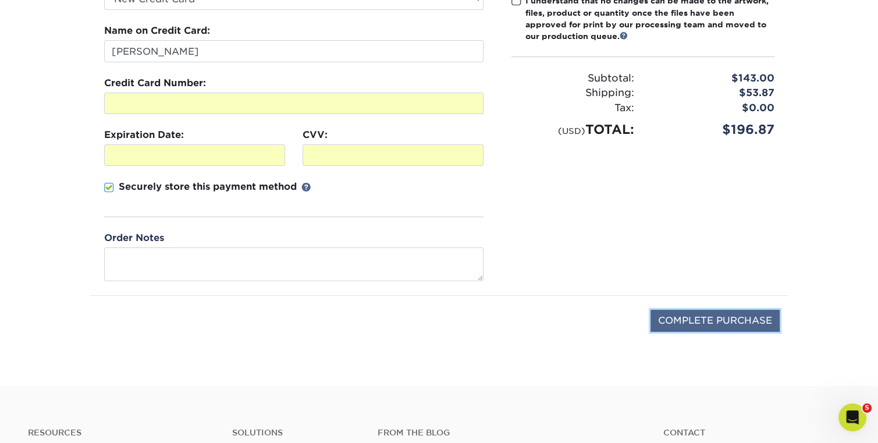
click at [724, 320] on input "COMPLETE PURCHASE" at bounding box center [714, 321] width 129 height 22
click at [574, 259] on div "Please confirm the following: I understand the Estimated Delivery Policy I agre…" at bounding box center [642, 100] width 291 height 389
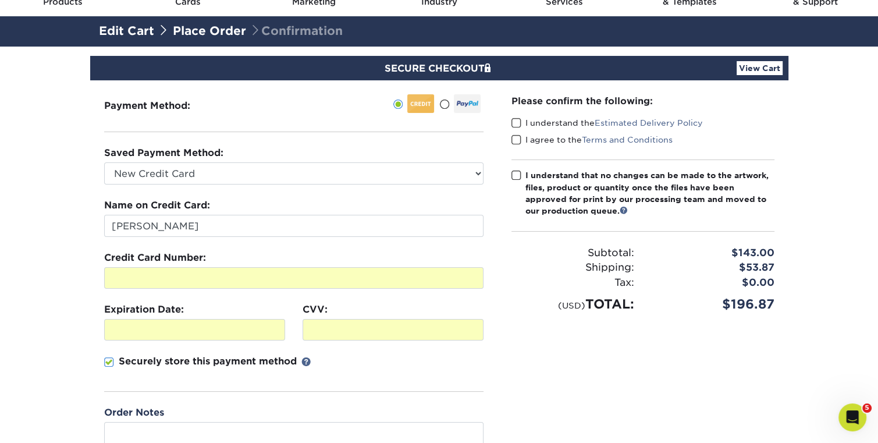
scroll to position [58, 0]
click at [517, 122] on span at bounding box center [516, 123] width 10 height 11
click at [0, 0] on input "I understand the Estimated Delivery Policy" at bounding box center [0, 0] width 0 height 0
click at [515, 137] on span at bounding box center [516, 139] width 10 height 11
click at [0, 0] on input "I agree to the Terms and Conditions" at bounding box center [0, 0] width 0 height 0
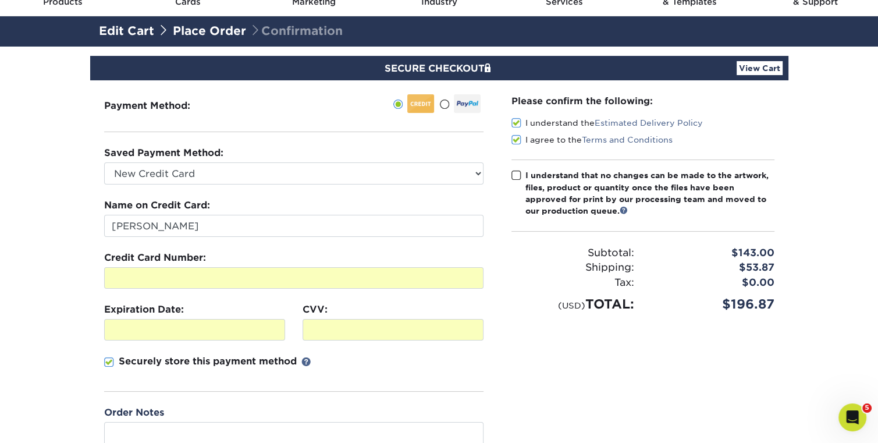
click at [516, 173] on span at bounding box center [516, 175] width 10 height 11
click at [0, 0] on input "I understand that no changes can be made to the artwork, files, product or quan…" at bounding box center [0, 0] width 0 height 0
click at [613, 347] on div "Please confirm the following: I understand the Estimated Delivery Policy I agre…" at bounding box center [642, 274] width 291 height 389
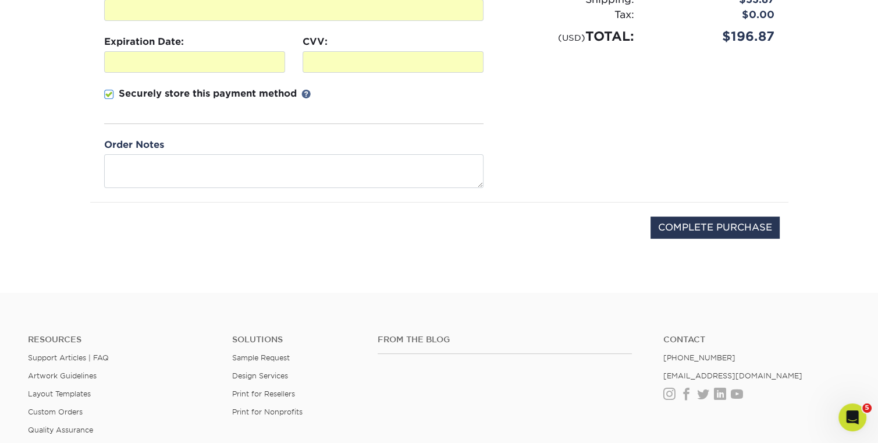
scroll to position [349, 0]
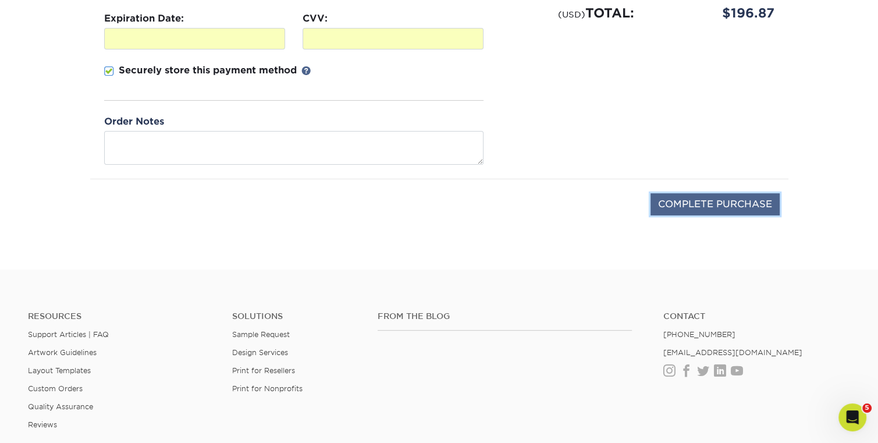
click at [695, 203] on input "COMPLETE PURCHASE" at bounding box center [714, 204] width 129 height 22
type input "PROCESSING, PLEASE WAIT..."
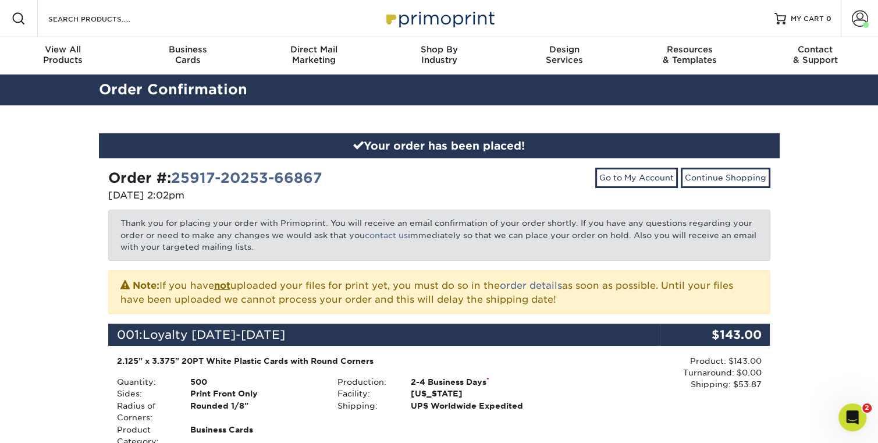
click at [61, 259] on div "Your order has been placed! Order #: 25917-20253-66867 [DATE] 2:02pm Go to My A…" at bounding box center [439, 424] width 878 height 639
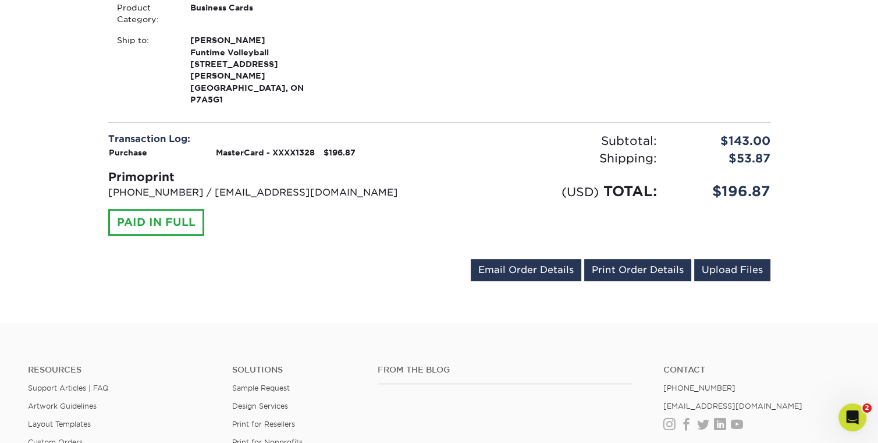
scroll to position [407, 0]
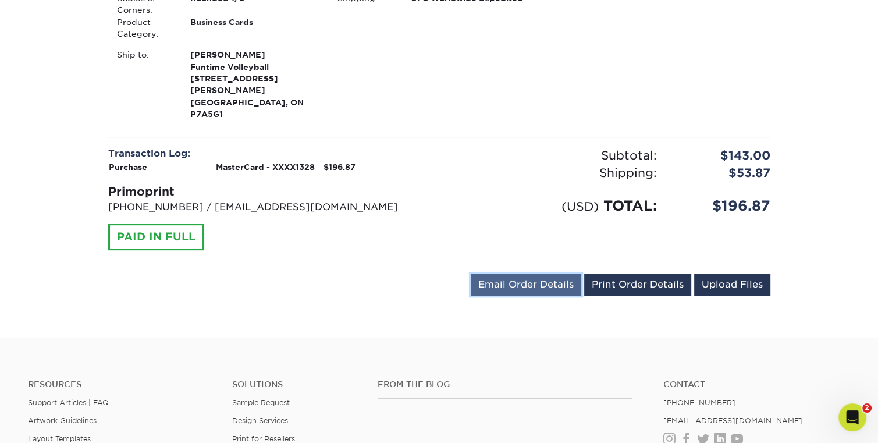
click at [524, 273] on link "Email Order Details" at bounding box center [526, 284] width 111 height 22
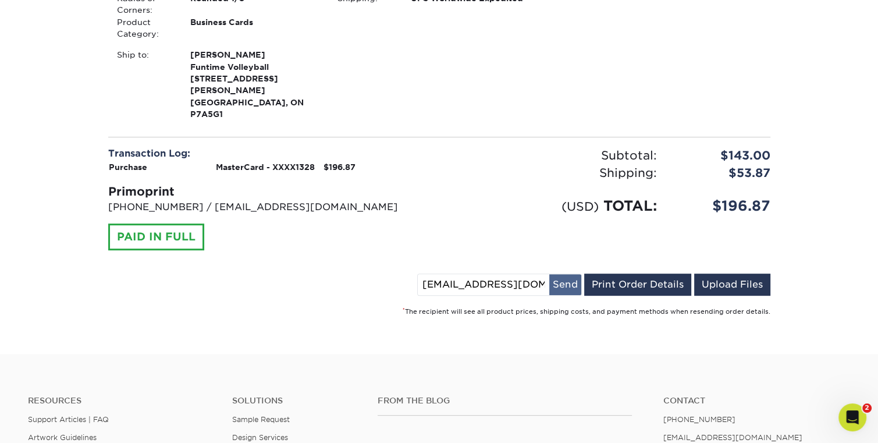
click at [567, 274] on button "Send" at bounding box center [565, 284] width 32 height 21
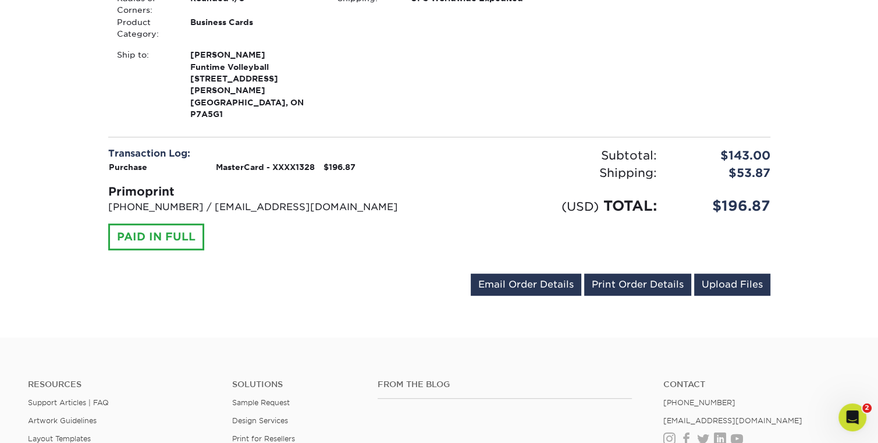
click at [797, 266] on div "Your order has been placed! Order #: 25917-20253-66867 09/17/2025 2:02pm Go to …" at bounding box center [439, 17] width 878 height 639
click at [650, 286] on div "Your order has been placed! Order #: 25917-20253-66867 09/17/2025 2:02pm Go to …" at bounding box center [439, 17] width 698 height 639
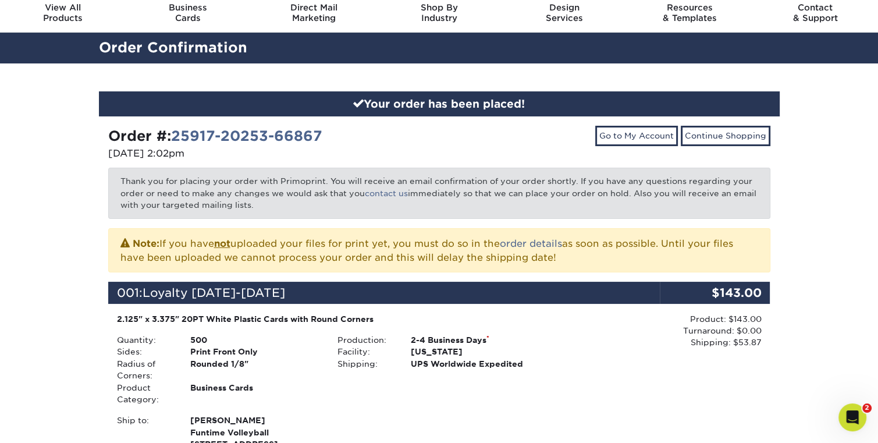
scroll to position [0, 0]
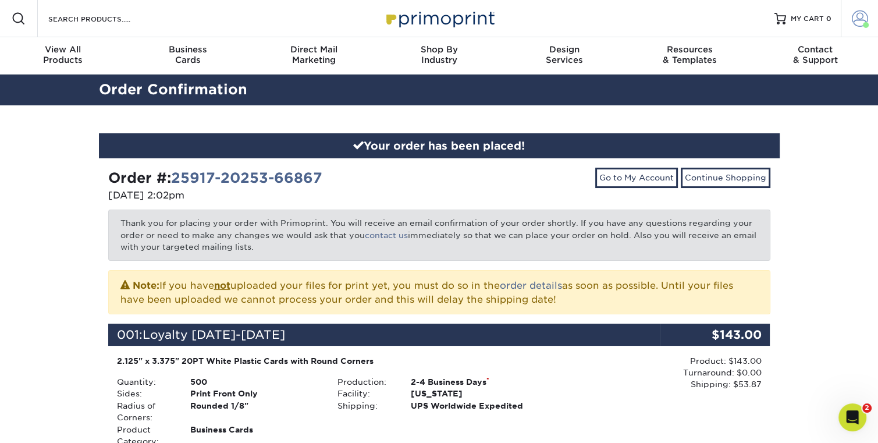
click at [861, 17] on span at bounding box center [860, 18] width 16 height 16
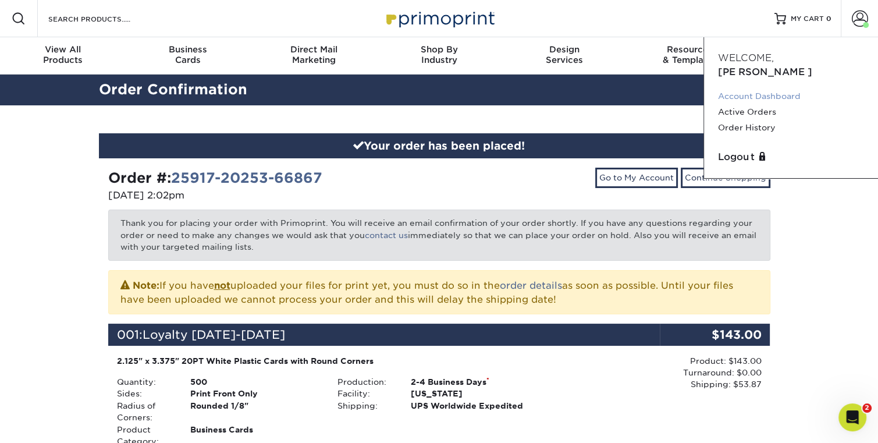
click at [744, 88] on link "Account Dashboard" at bounding box center [791, 96] width 146 height 16
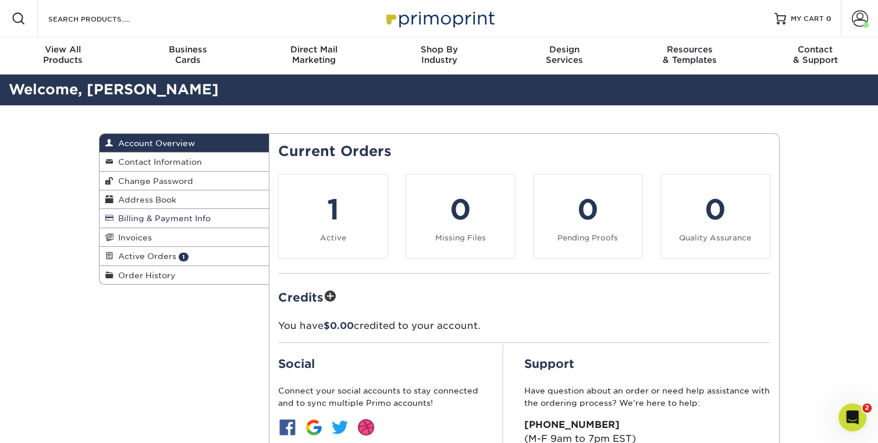
click at [135, 215] on span "Billing & Payment Info" at bounding box center [161, 218] width 97 height 9
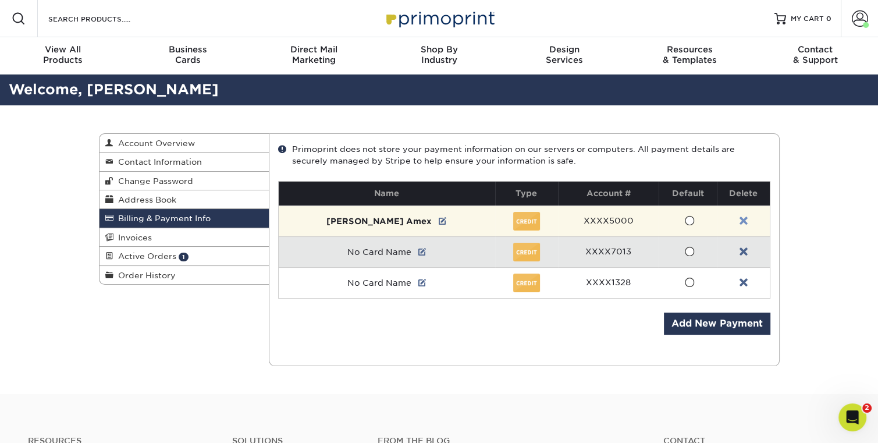
click at [741, 219] on link at bounding box center [743, 220] width 8 height 9
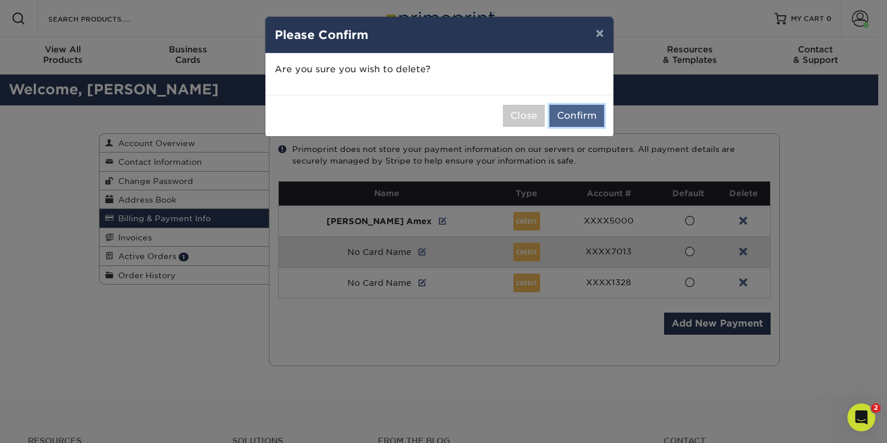
click at [575, 112] on button "Confirm" at bounding box center [576, 116] width 55 height 22
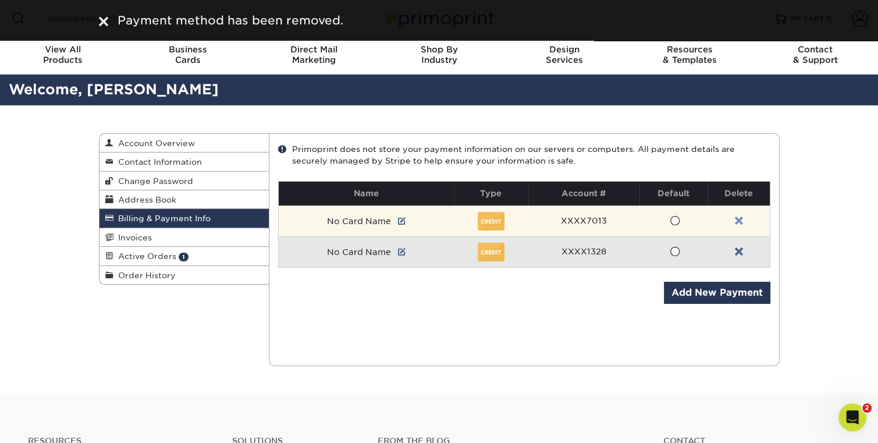
click at [738, 218] on link at bounding box center [738, 220] width 8 height 9
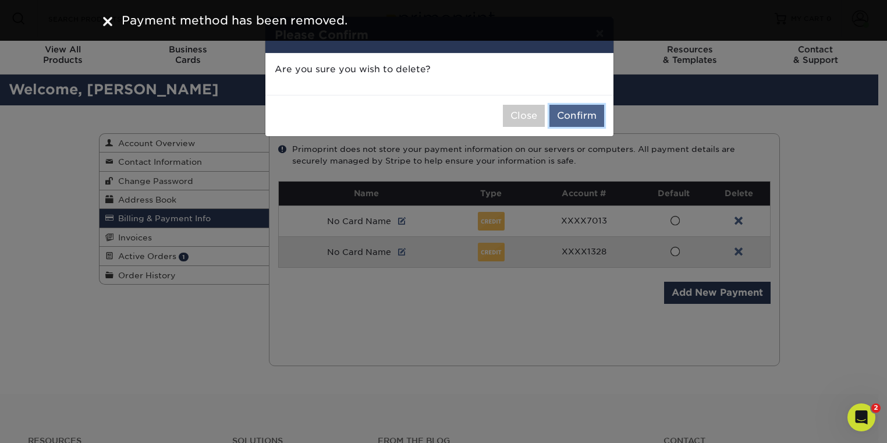
click at [579, 113] on button "Confirm" at bounding box center [576, 116] width 55 height 22
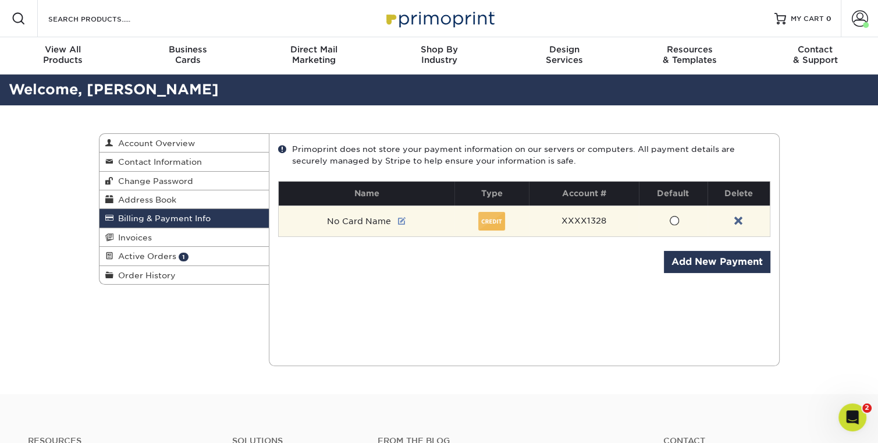
click at [402, 221] on link at bounding box center [402, 220] width 8 height 9
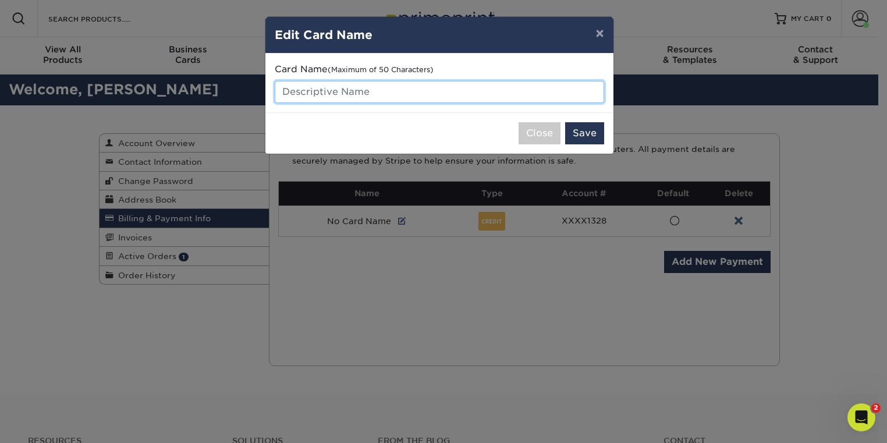
click at [331, 90] on input "text" at bounding box center [439, 92] width 329 height 22
type input "BMO Mastercard"
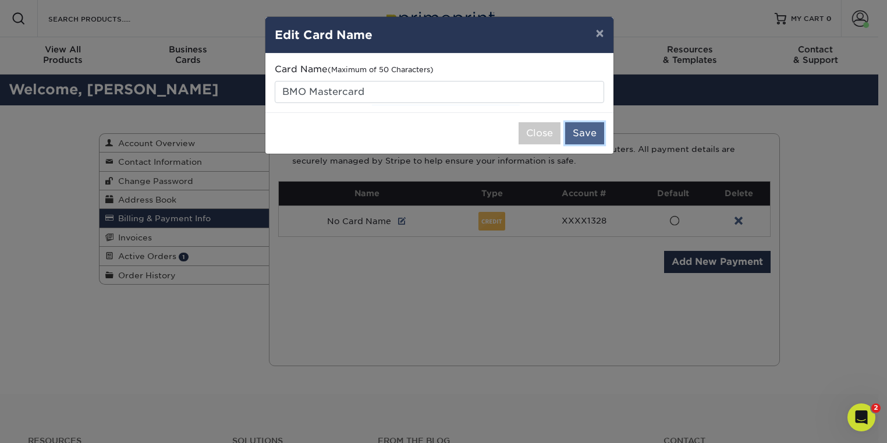
click at [581, 128] on button "Save" at bounding box center [584, 133] width 39 height 22
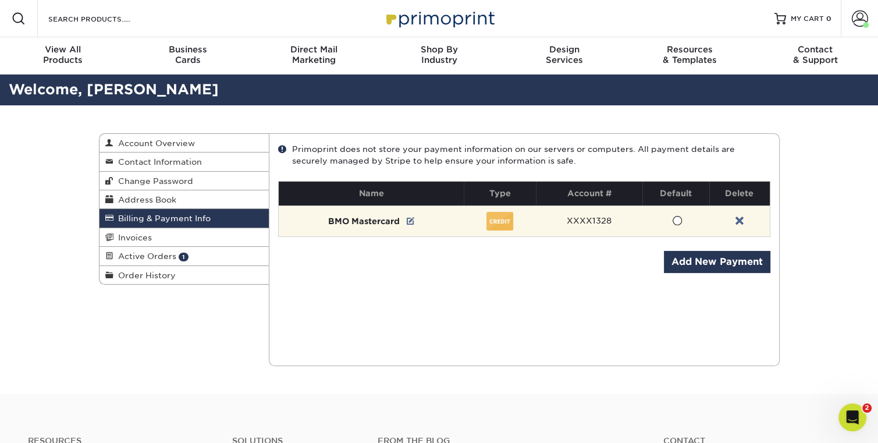
click at [678, 220] on span at bounding box center [677, 220] width 10 height 11
click at [0, 0] on input "radio" at bounding box center [0, 0] width 0 height 0
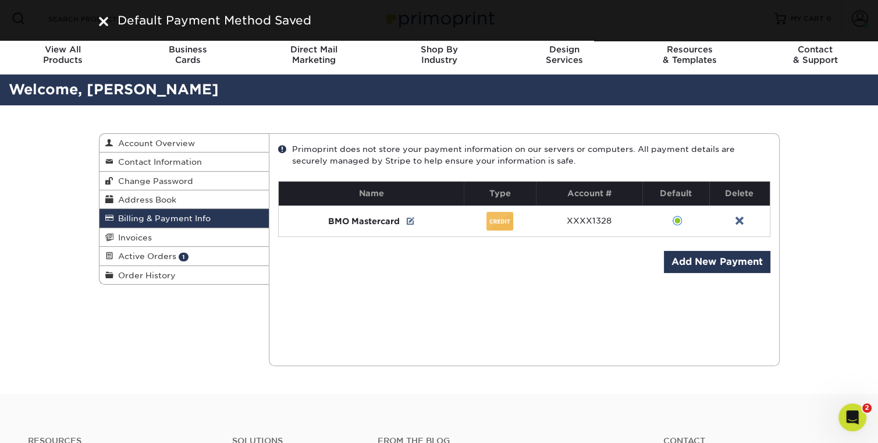
click at [702, 298] on div "Current Orders 1 Active 0 Missing Files" at bounding box center [524, 249] width 511 height 233
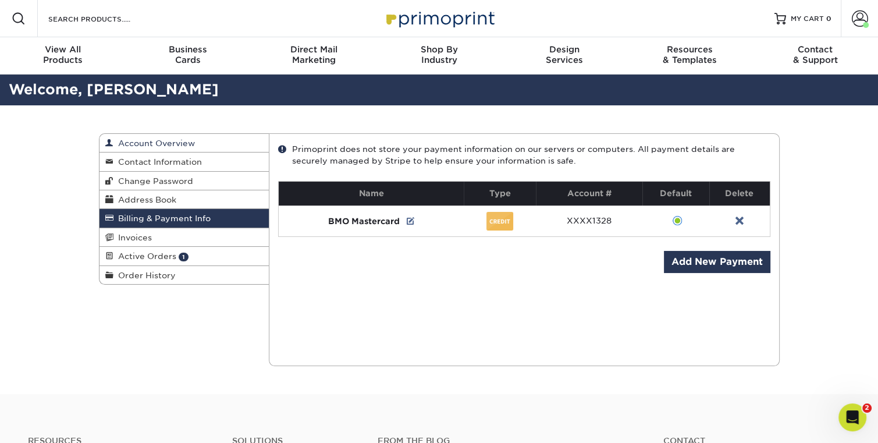
click at [141, 142] on span "Account Overview" at bounding box center [153, 142] width 81 height 9
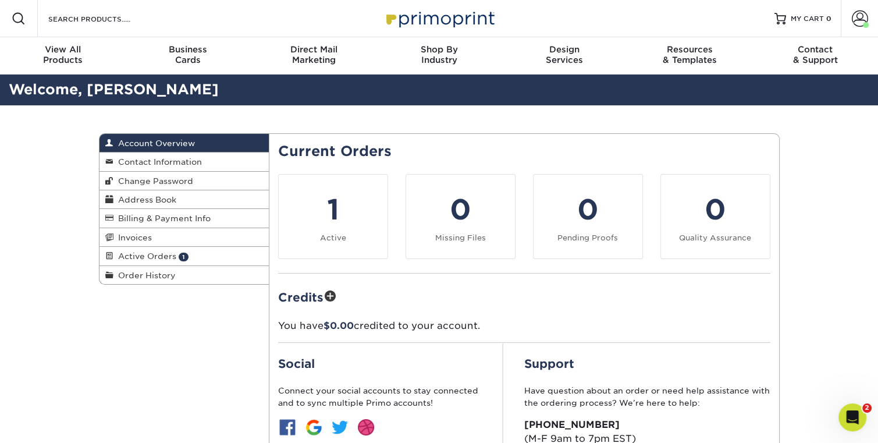
click at [806, 254] on div "Account Overview Account Overview Contact Information Change Password Address B…" at bounding box center [439, 324] width 878 height 439
click at [859, 16] on span at bounding box center [860, 18] width 16 height 16
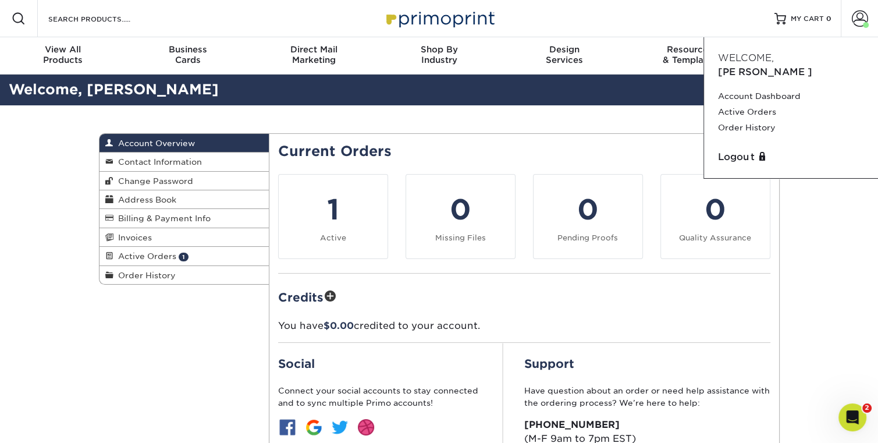
click at [810, 205] on div "Account Overview Account Overview Contact Information Change Password Address B…" at bounding box center [439, 324] width 878 height 439
